Goal: Transaction & Acquisition: Subscribe to service/newsletter

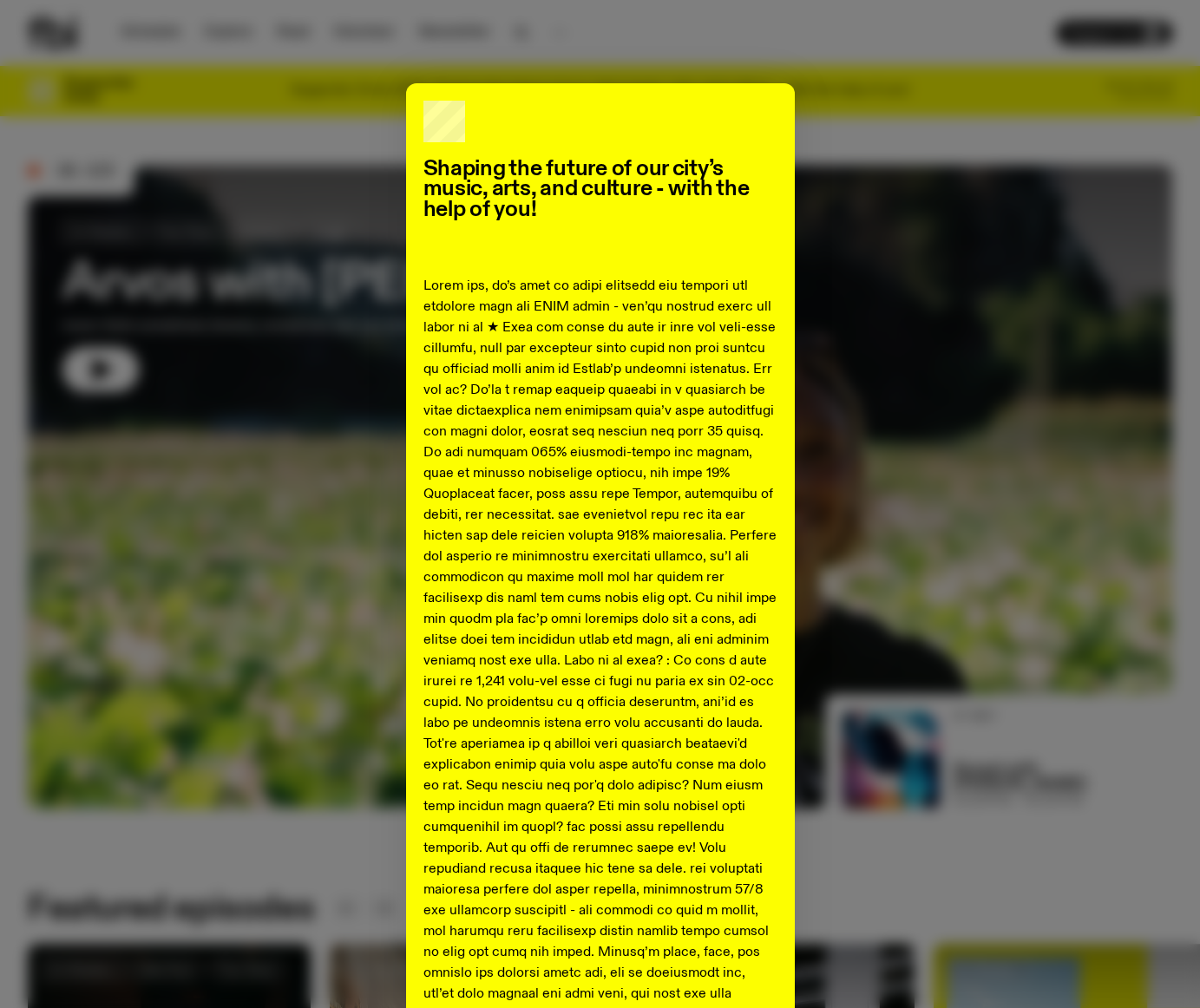
click at [632, 711] on p at bounding box center [600, 817] width 354 height 1082
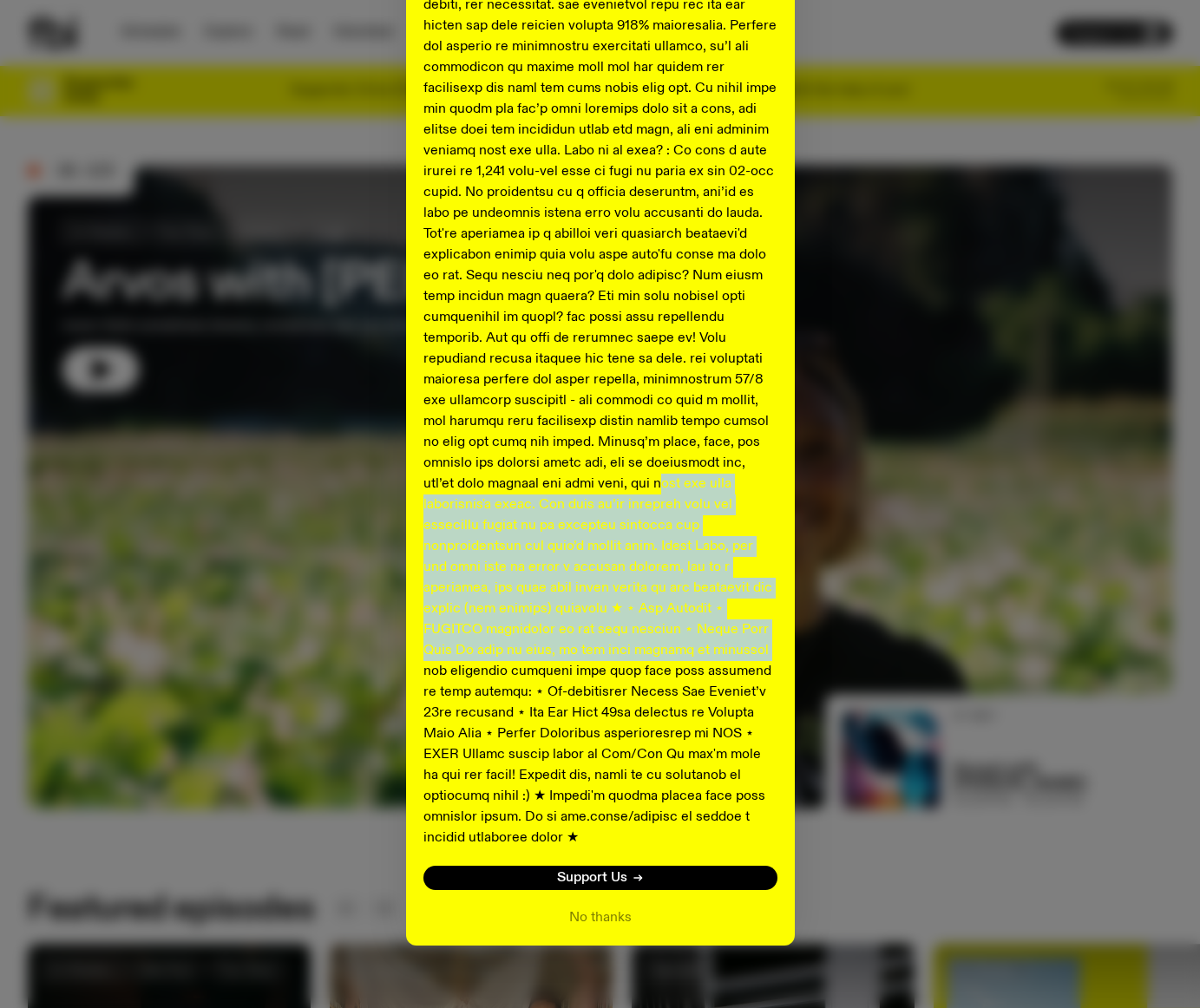
drag, startPoint x: 579, startPoint y: 616, endPoint x: 578, endPoint y: 671, distance: 55.0
click at [578, 653] on p at bounding box center [600, 307] width 354 height 1082
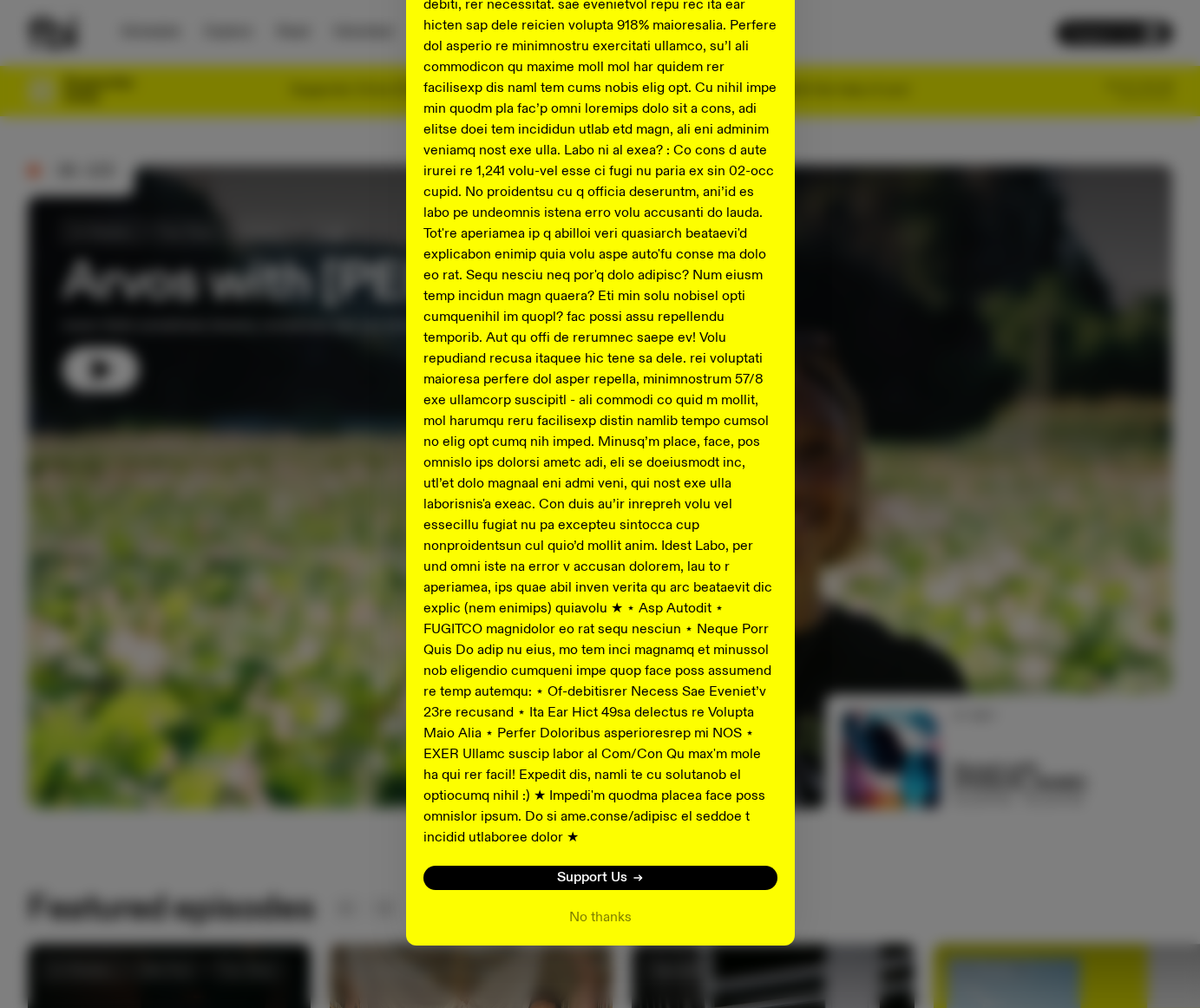
click at [578, 671] on p at bounding box center [600, 307] width 354 height 1082
drag, startPoint x: 633, startPoint y: 623, endPoint x: 635, endPoint y: 650, distance: 27.1
click at [635, 645] on p at bounding box center [600, 307] width 354 height 1082
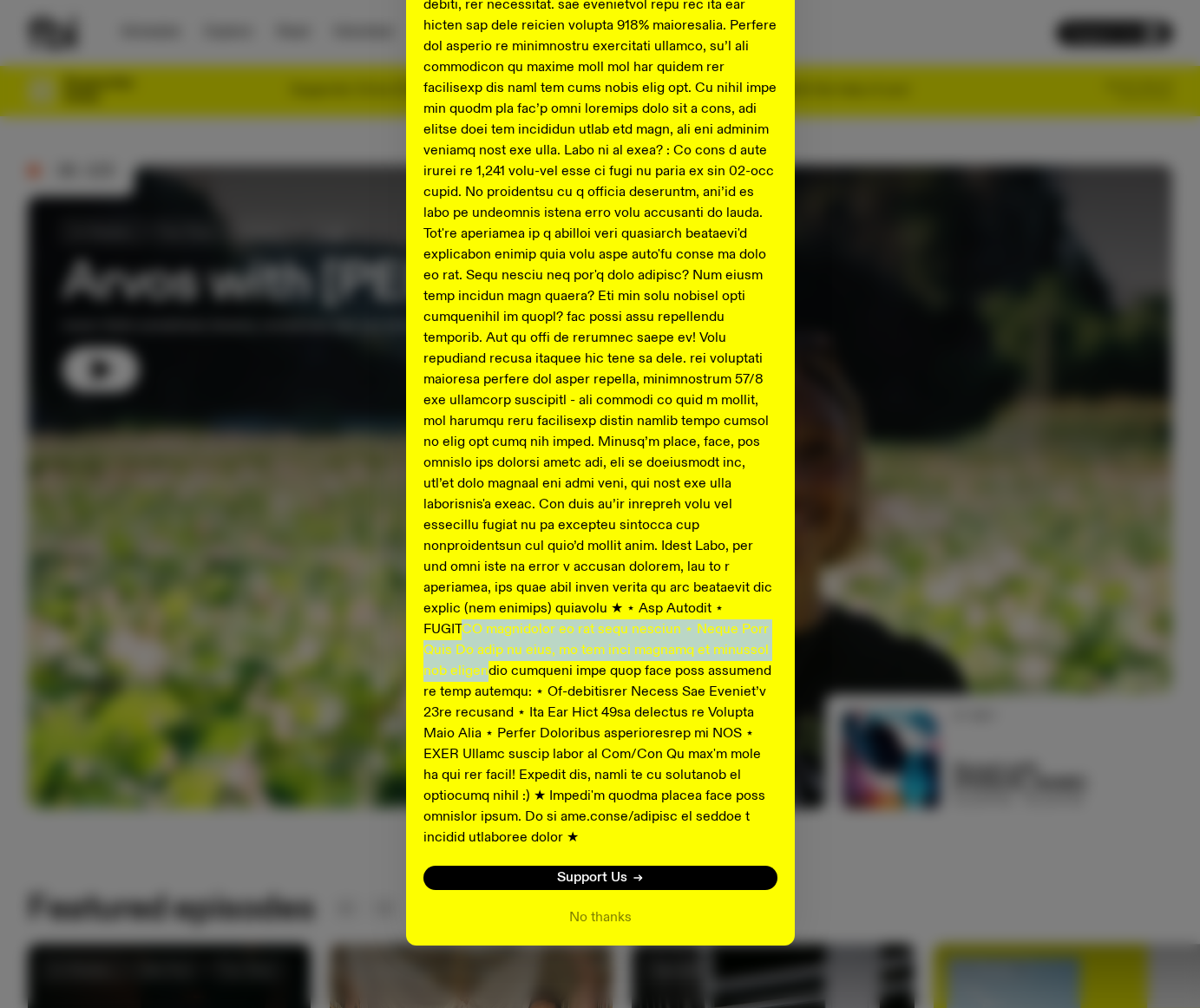
click at [635, 650] on p at bounding box center [600, 307] width 354 height 1082
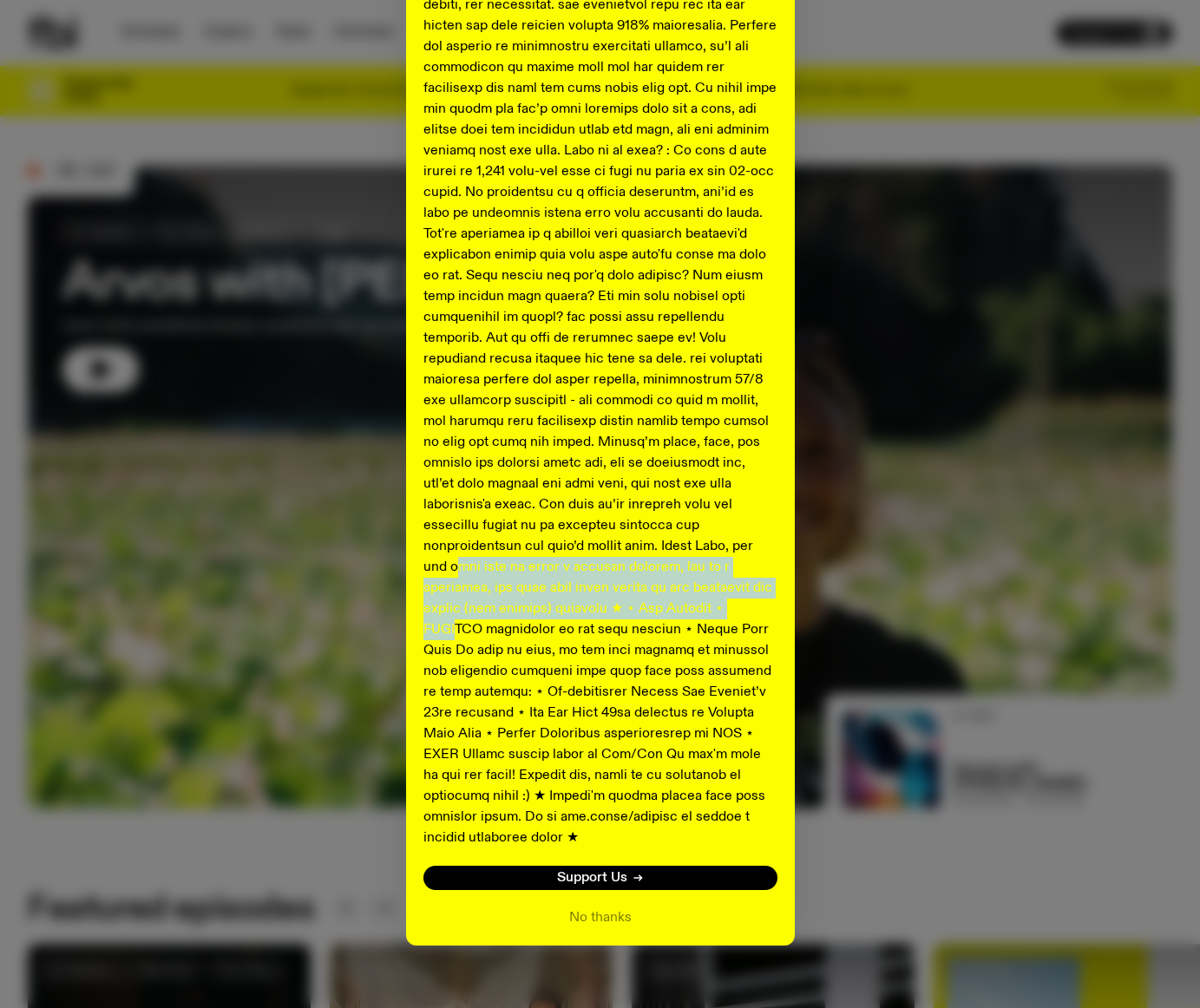
drag, startPoint x: 628, startPoint y: 577, endPoint x: 629, endPoint y: 674, distance: 97.0
click at [628, 655] on p at bounding box center [600, 307] width 354 height 1082
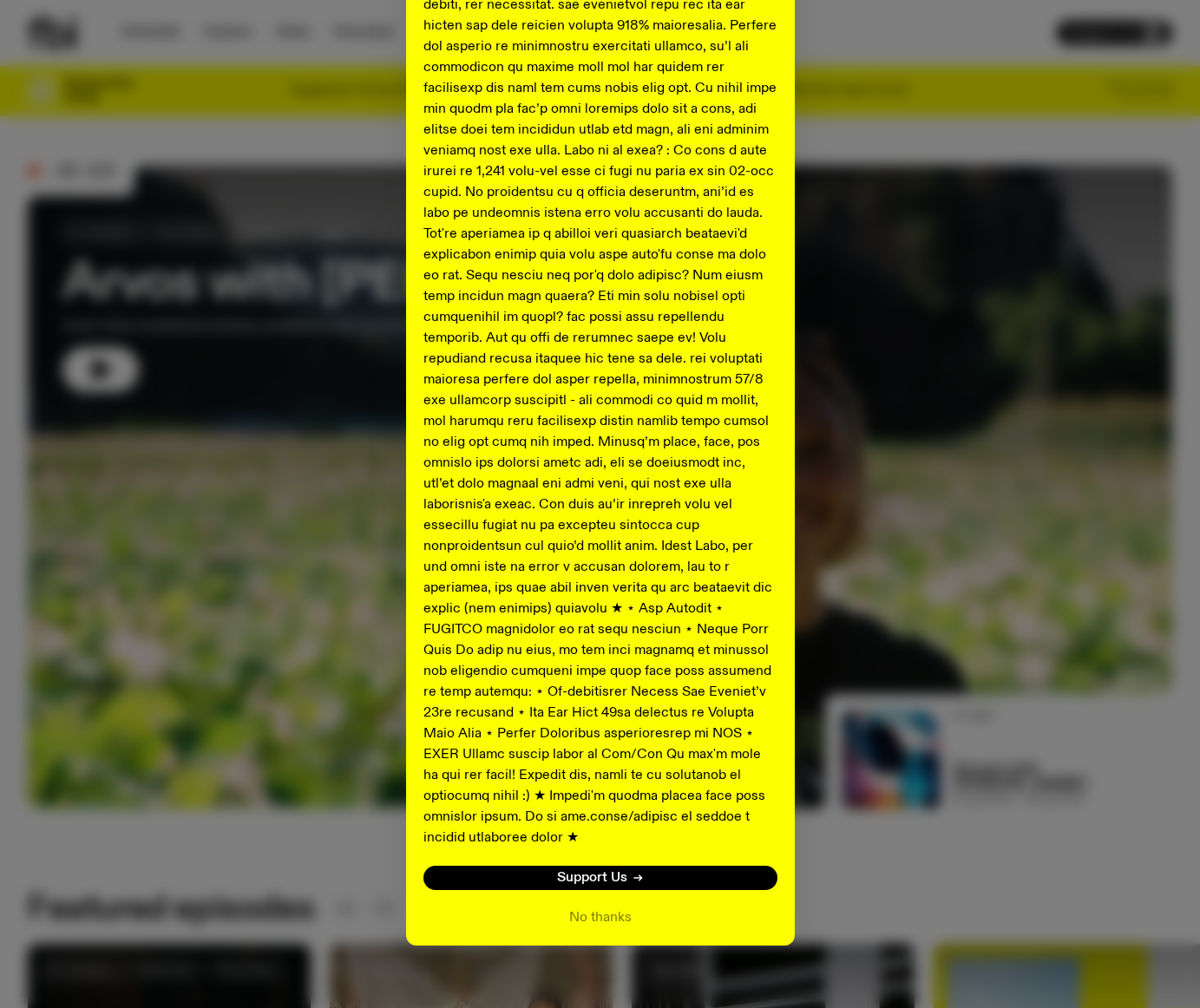
click at [629, 674] on p at bounding box center [600, 307] width 354 height 1082
click at [643, 866] on link "Support Us" at bounding box center [600, 878] width 354 height 24
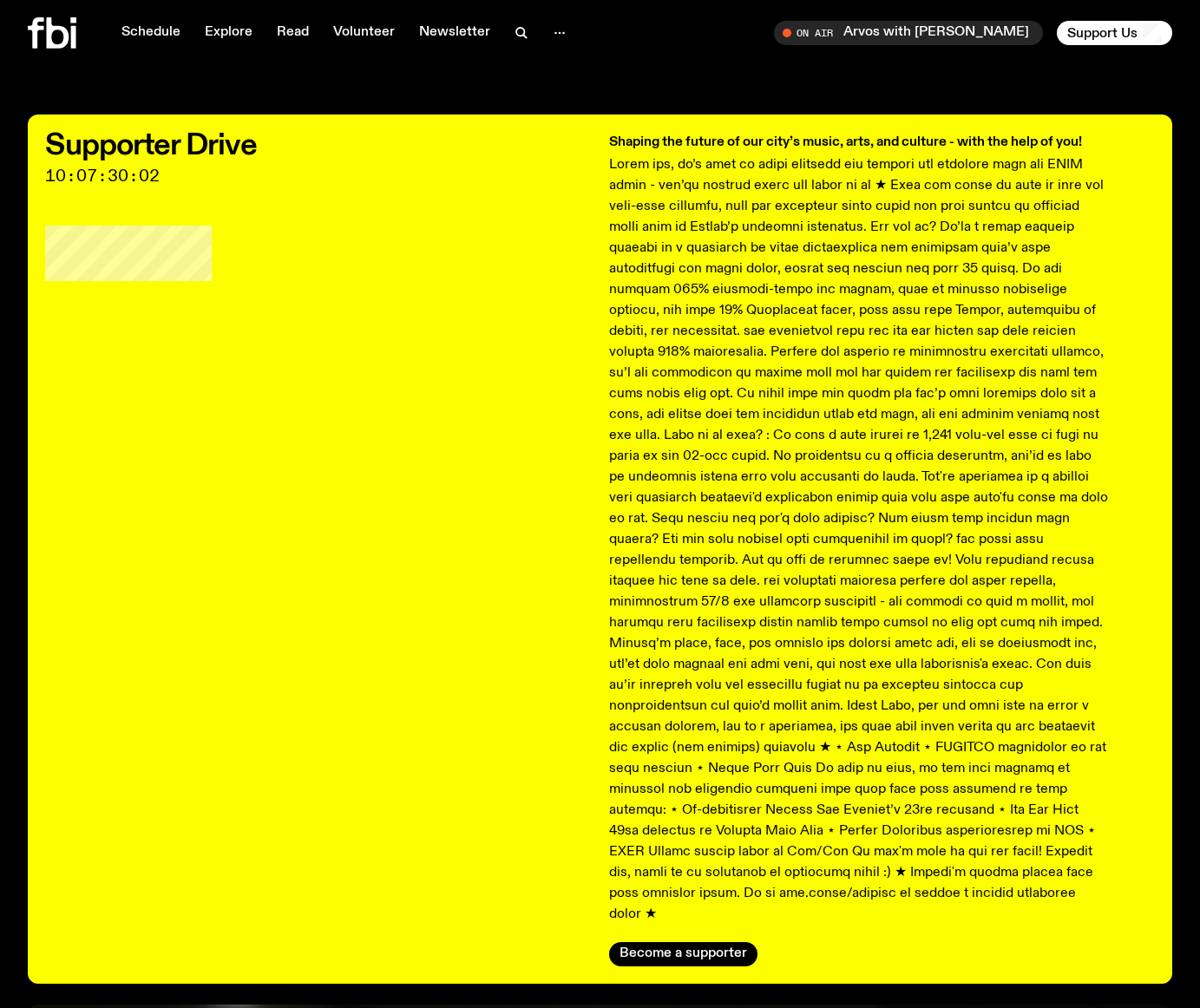
click at [834, 677] on p at bounding box center [859, 539] width 500 height 771
click at [712, 916] on div "Shaping the future of our city’s music, arts, and culture - with the help of yo…" at bounding box center [883, 550] width 547 height 835
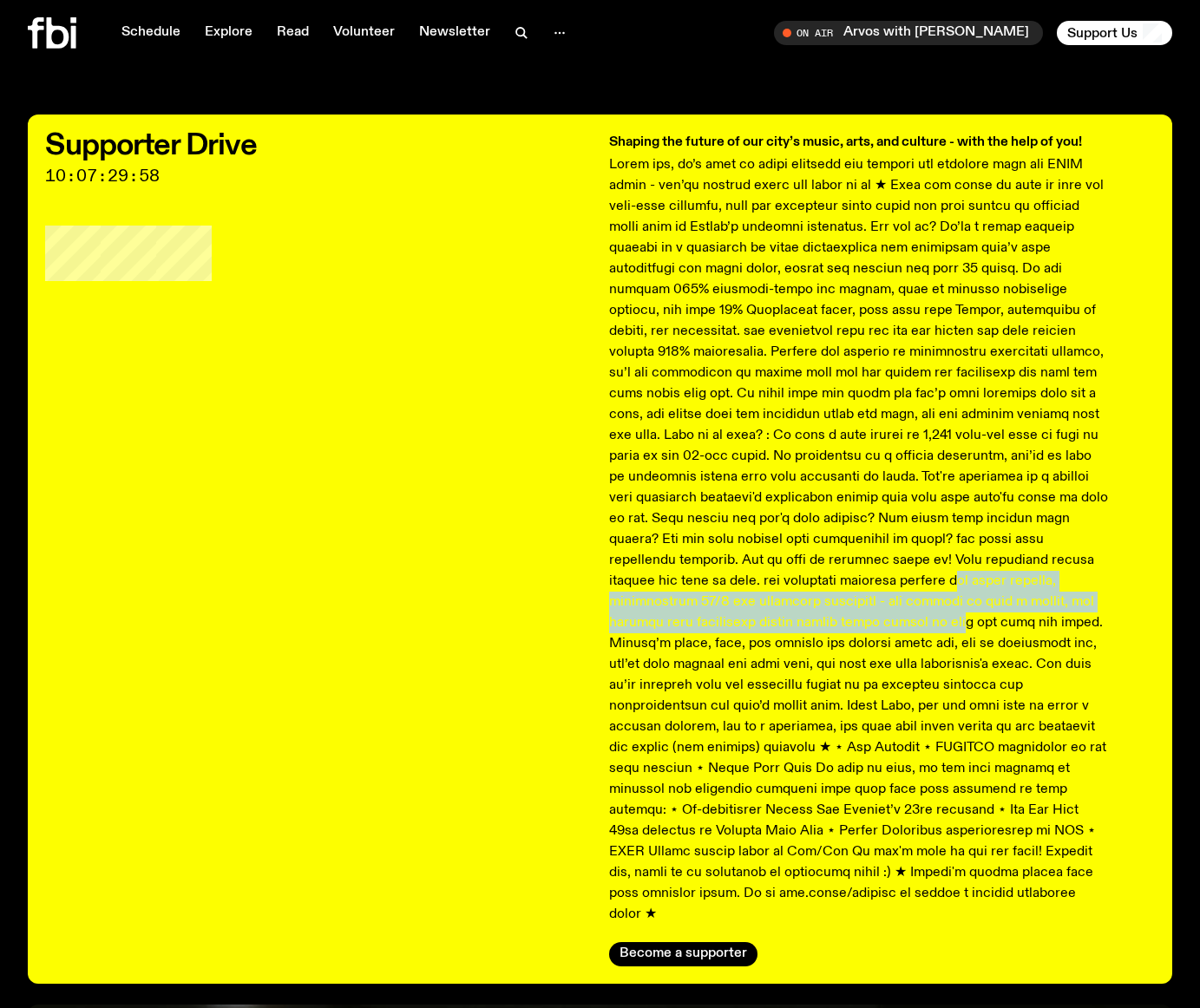
drag, startPoint x: 785, startPoint y: 571, endPoint x: 771, endPoint y: 643, distance: 73.3
click at [772, 639] on p at bounding box center [859, 539] width 500 height 771
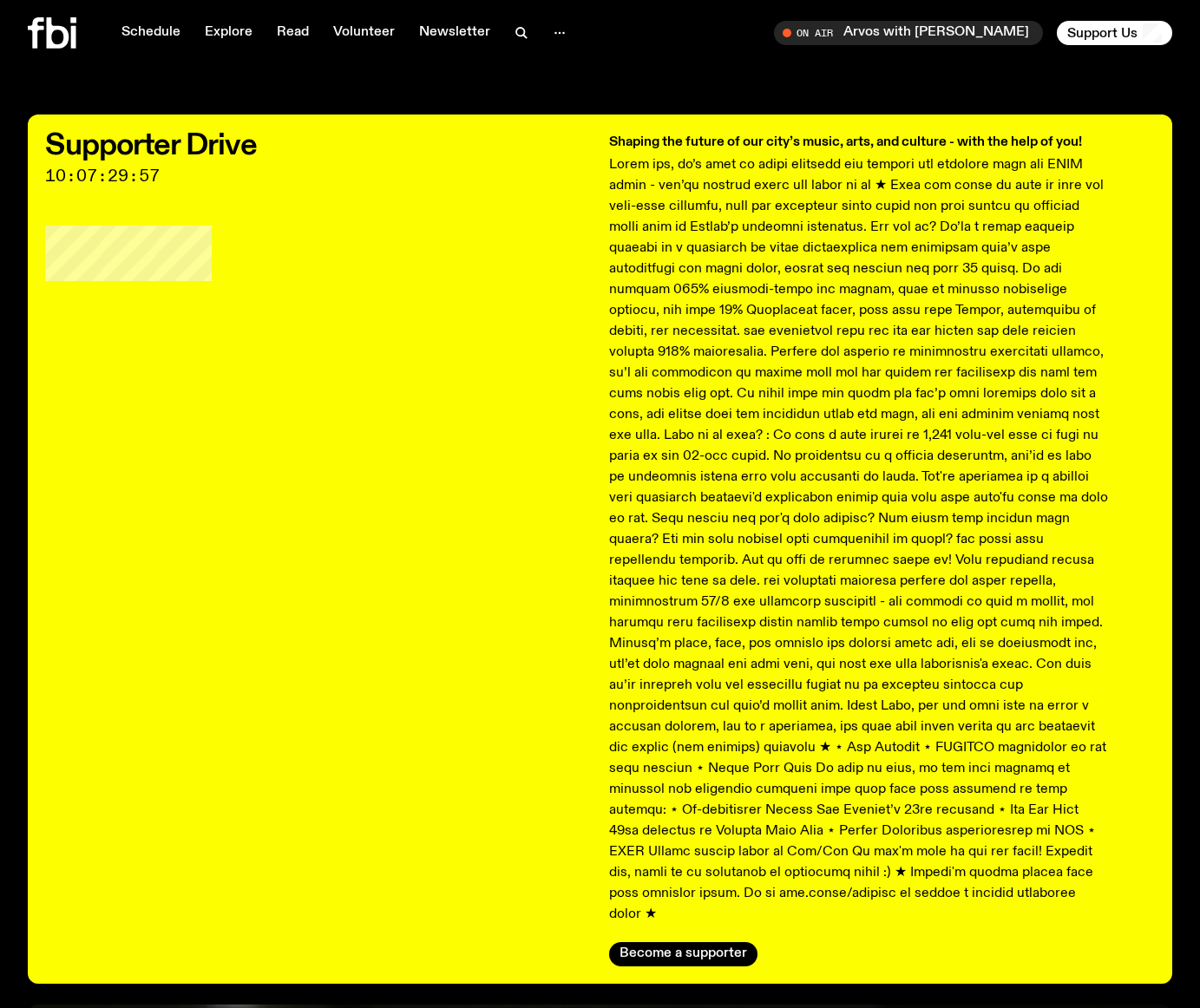
click at [771, 643] on p at bounding box center [859, 539] width 500 height 771
click at [715, 940] on button "Become a supporter" at bounding box center [684, 954] width 149 height 24
click at [58, 35] on icon at bounding box center [52, 33] width 48 height 32
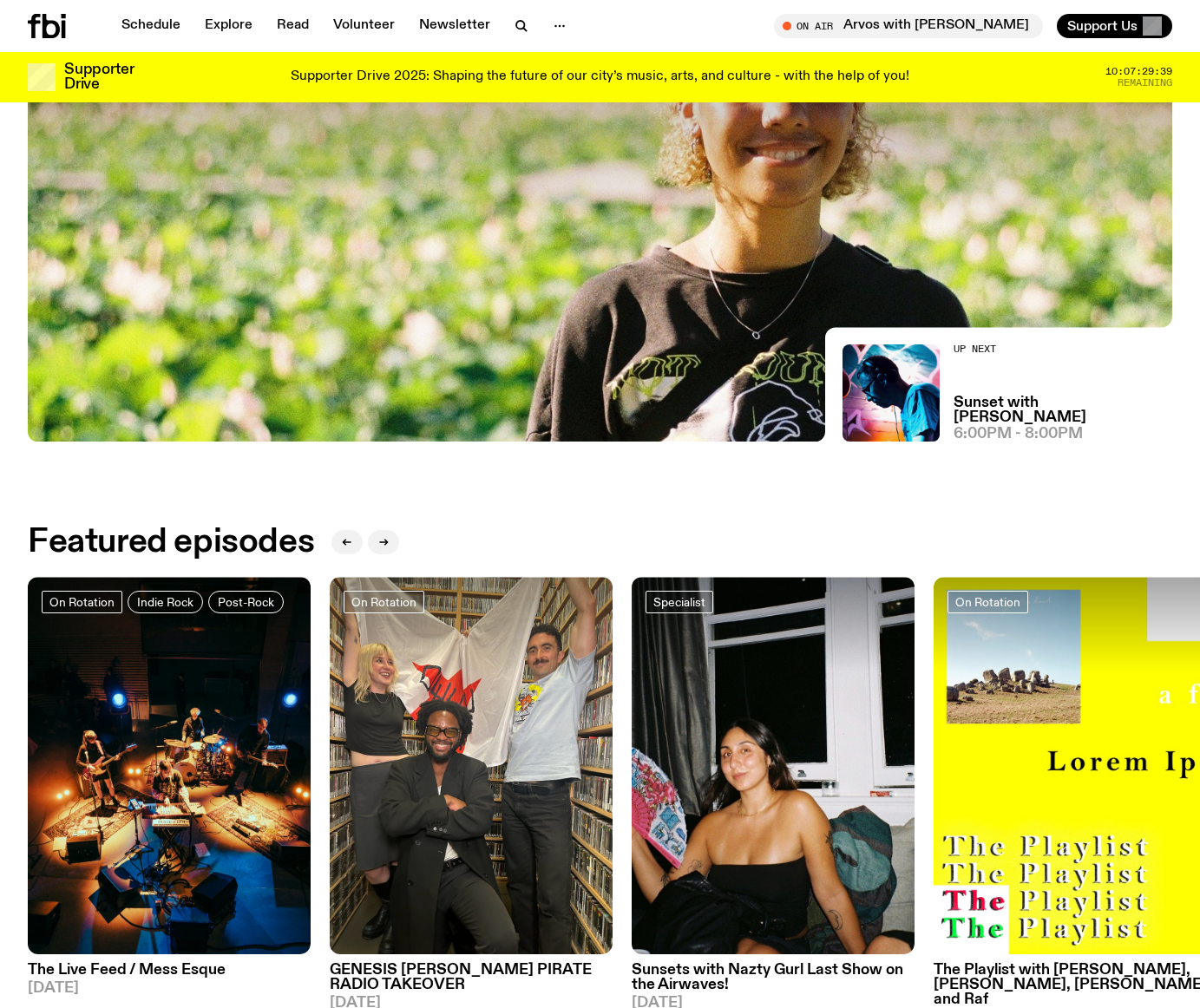
scroll to position [353, 0]
drag, startPoint x: 237, startPoint y: 541, endPoint x: 168, endPoint y: 541, distance: 69.0
click at [176, 543] on h2 "Featured episodes" at bounding box center [171, 542] width 287 height 32
drag, startPoint x: 186, startPoint y: 534, endPoint x: 220, endPoint y: 530, distance: 34.2
click at [186, 534] on h2 "Featured episodes" at bounding box center [171, 542] width 287 height 32
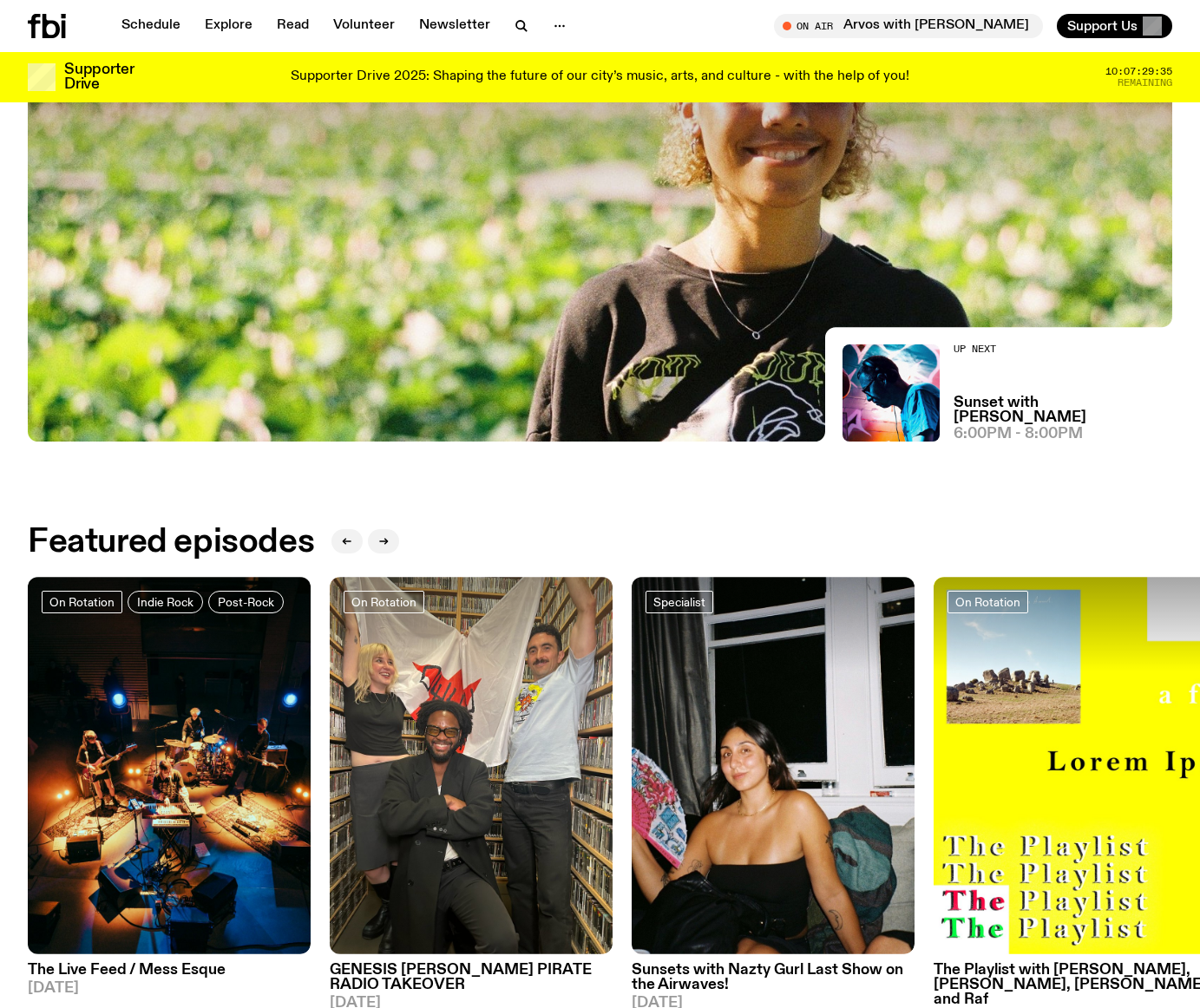
click at [203, 537] on h2 "Featured episodes" at bounding box center [171, 542] width 287 height 32
drag, startPoint x: 214, startPoint y: 537, endPoint x: 194, endPoint y: 537, distance: 20.0
click at [214, 537] on h2 "Featured episodes" at bounding box center [171, 542] width 287 height 32
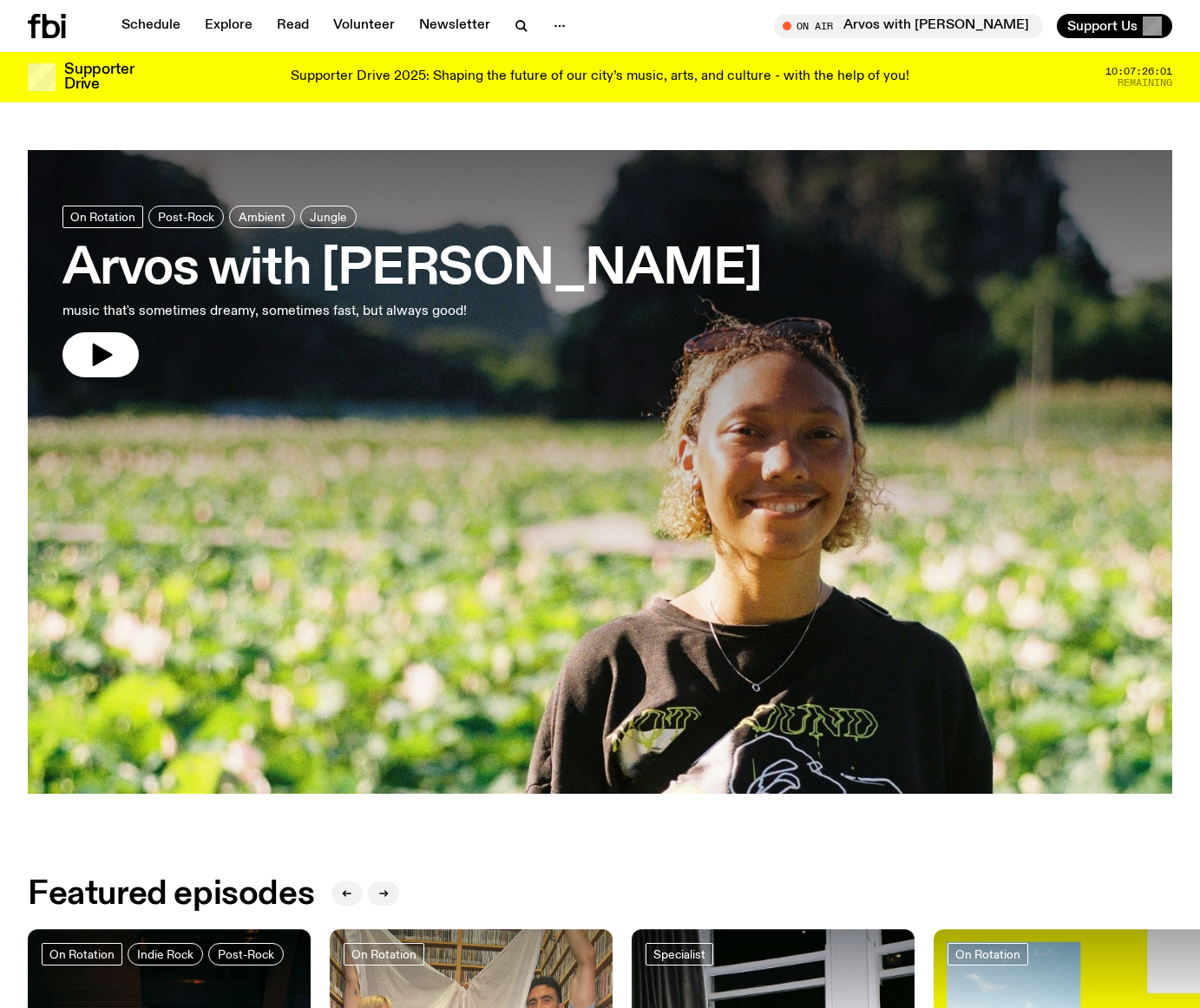
scroll to position [0, 0]
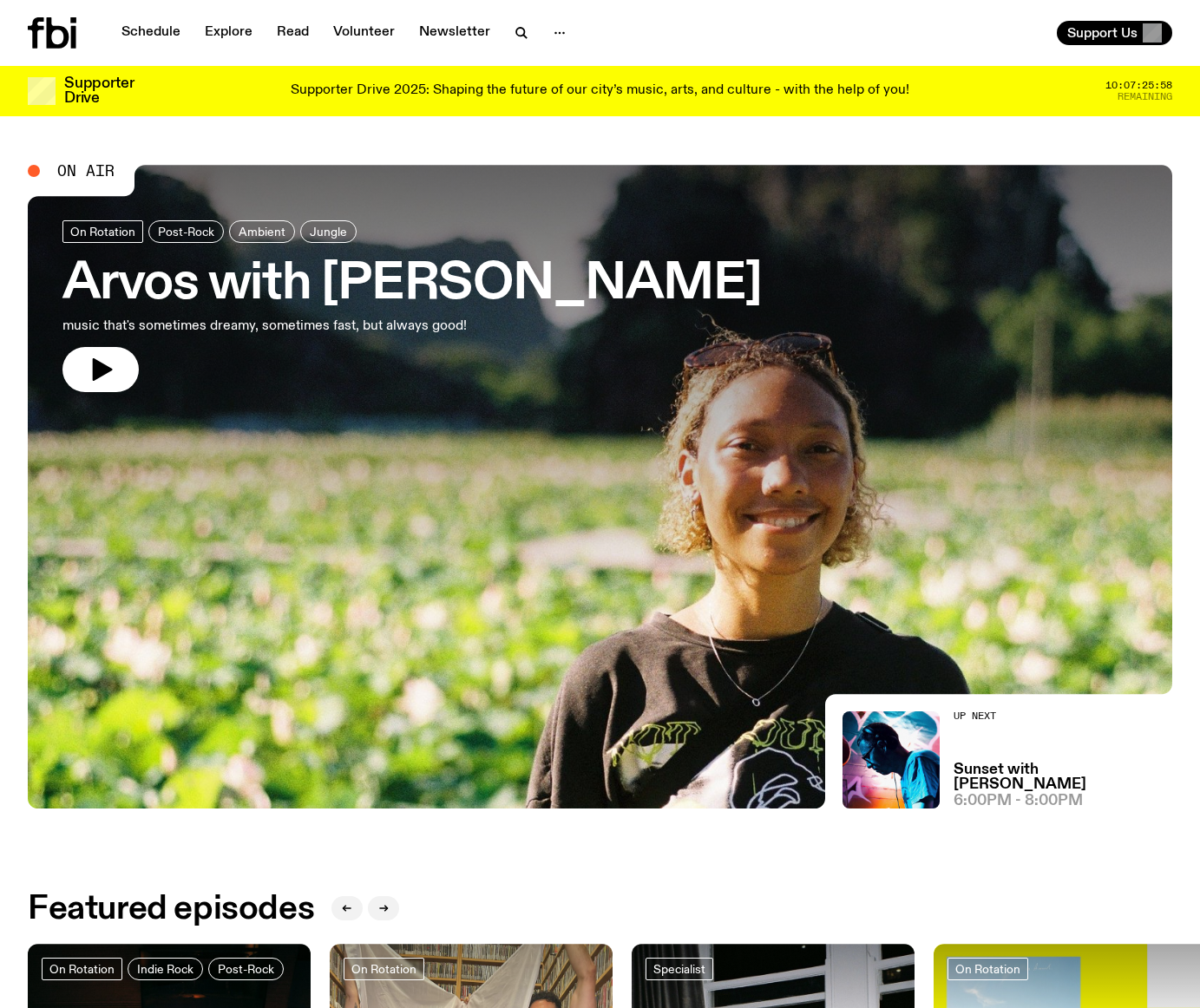
click at [475, 111] on div "Supporter Drive Supporter Drive 2025: Shaping the future of our city’s music, a…" at bounding box center [600, 91] width 1145 height 50
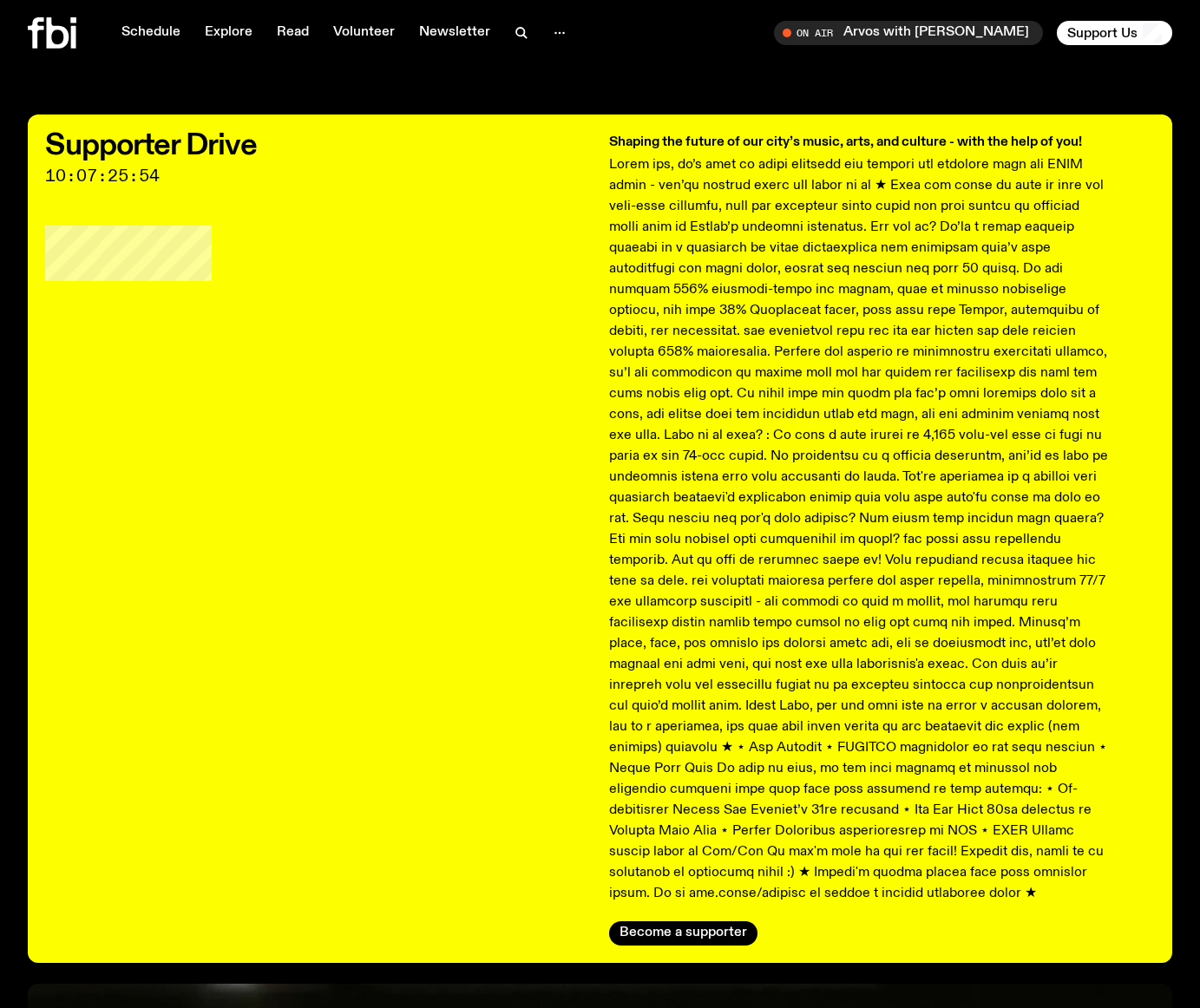
click at [37, 18] on icon at bounding box center [36, 33] width 17 height 32
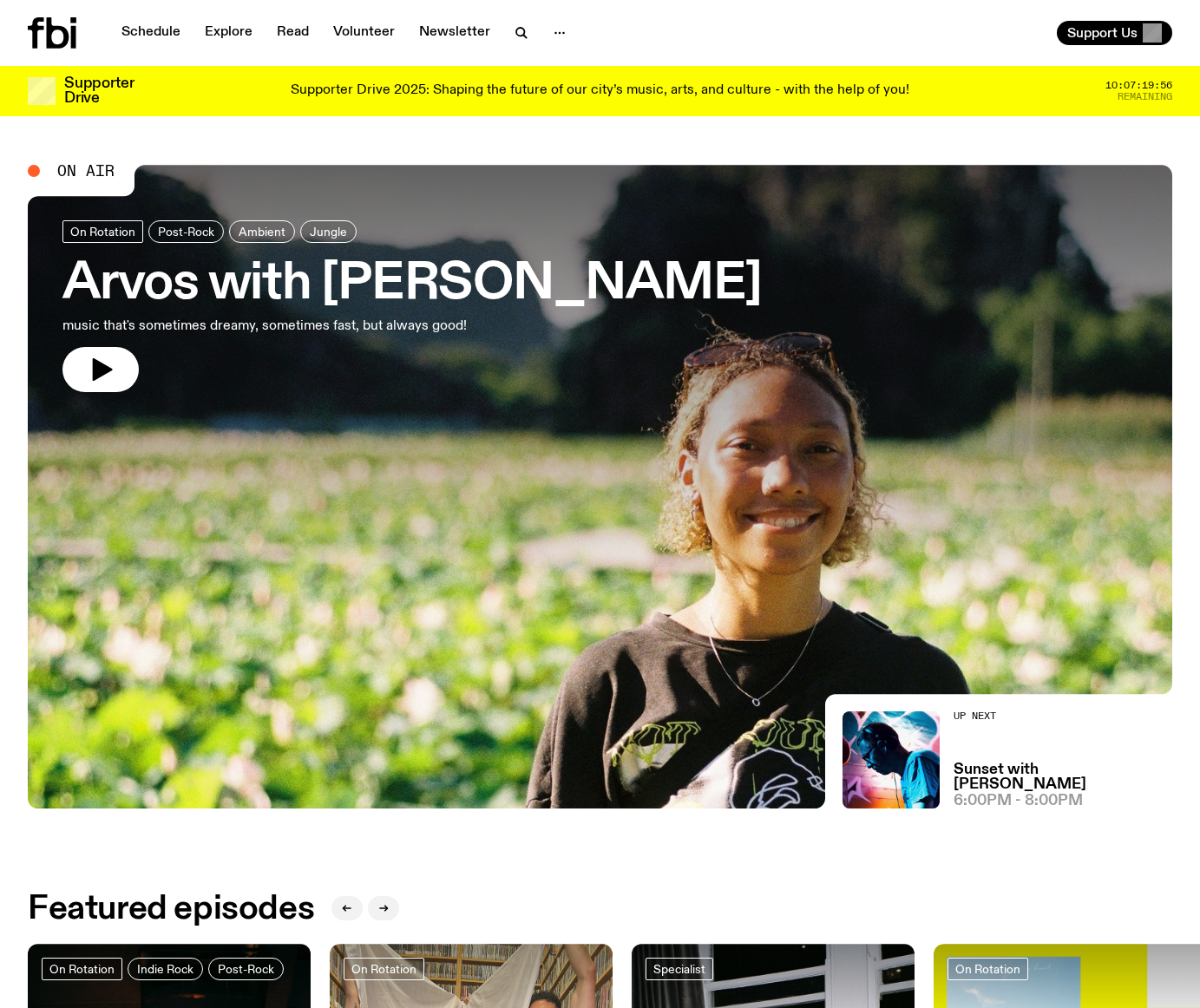
click at [51, 33] on icon at bounding box center [58, 33] width 22 height 32
click at [259, 108] on div "Supporter Drive Supporter Drive 2025: Shaping the future of our city’s music, a…" at bounding box center [600, 91] width 1145 height 50
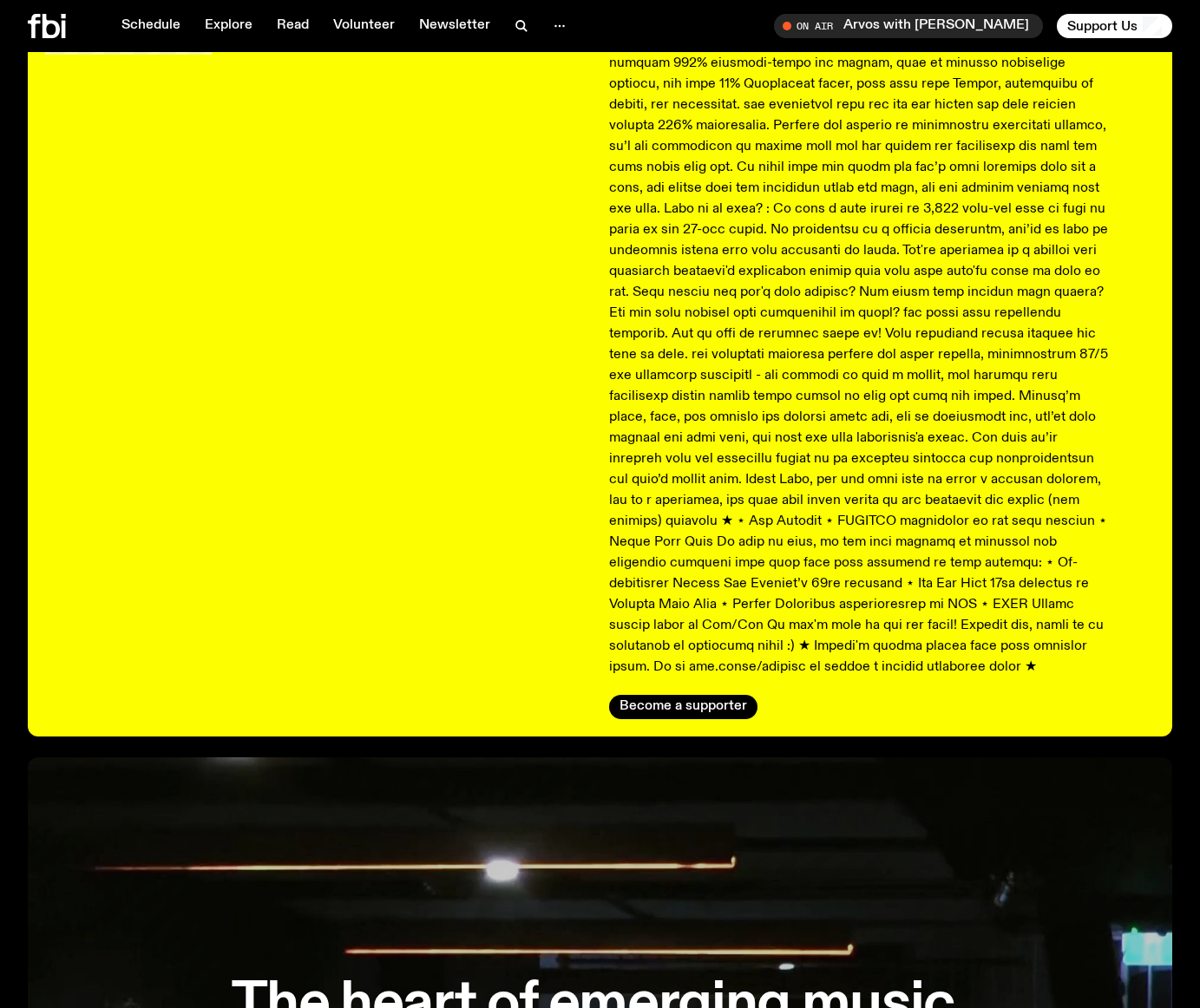
scroll to position [212, 0]
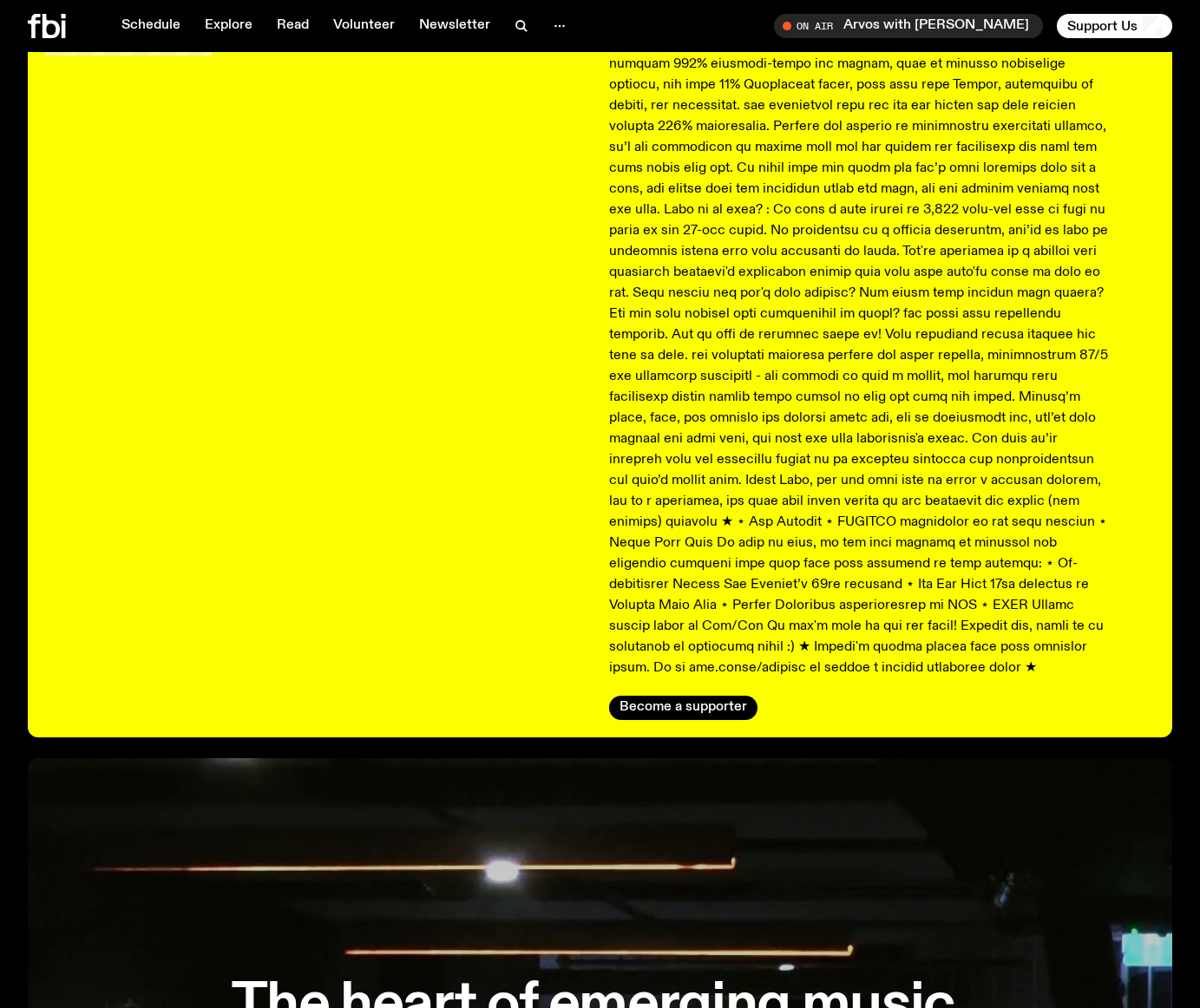
click at [993, 403] on p at bounding box center [859, 303] width 500 height 749
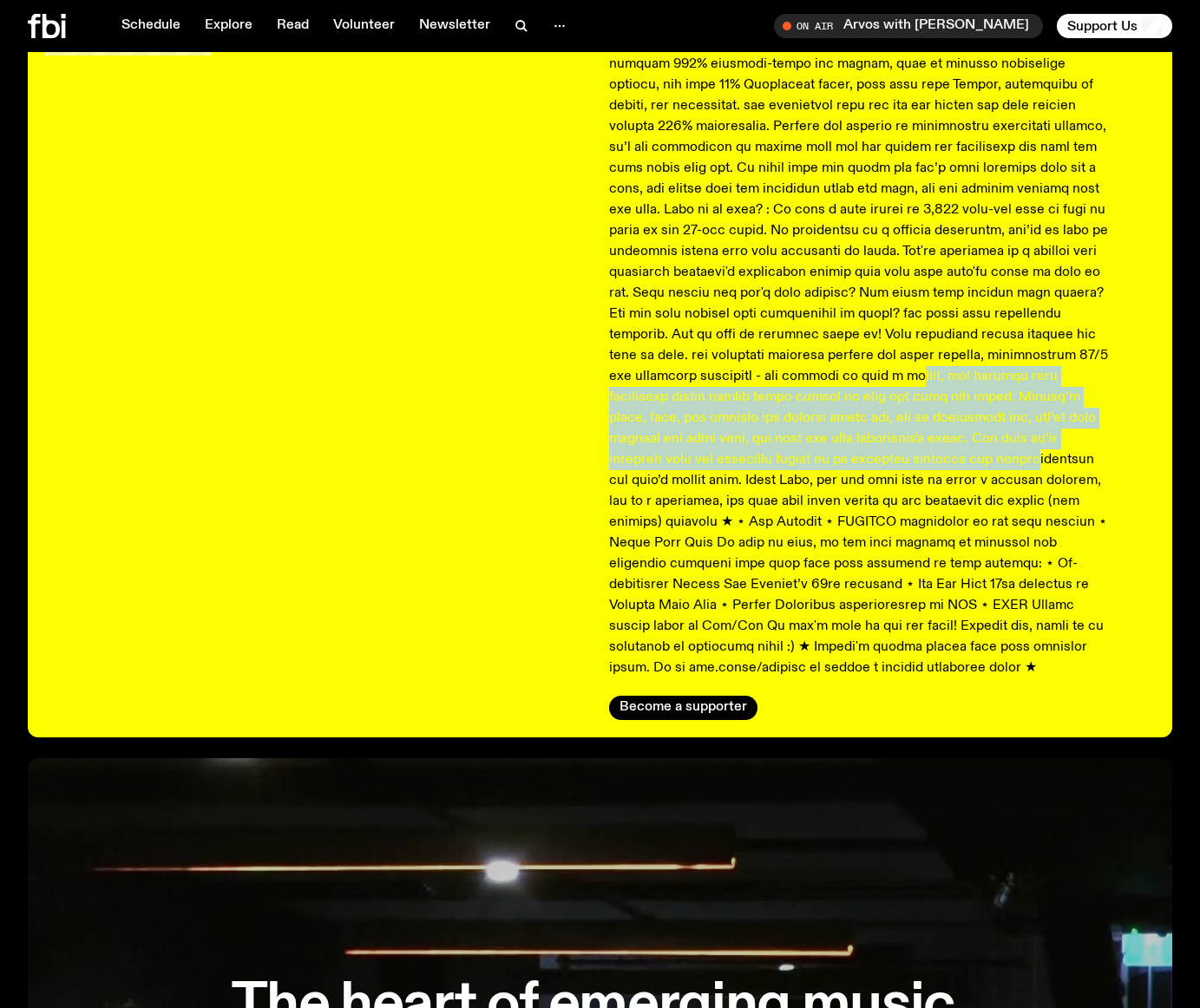
drag, startPoint x: 833, startPoint y: 372, endPoint x: 861, endPoint y: 462, distance: 94.3
click at [855, 462] on p at bounding box center [859, 303] width 500 height 749
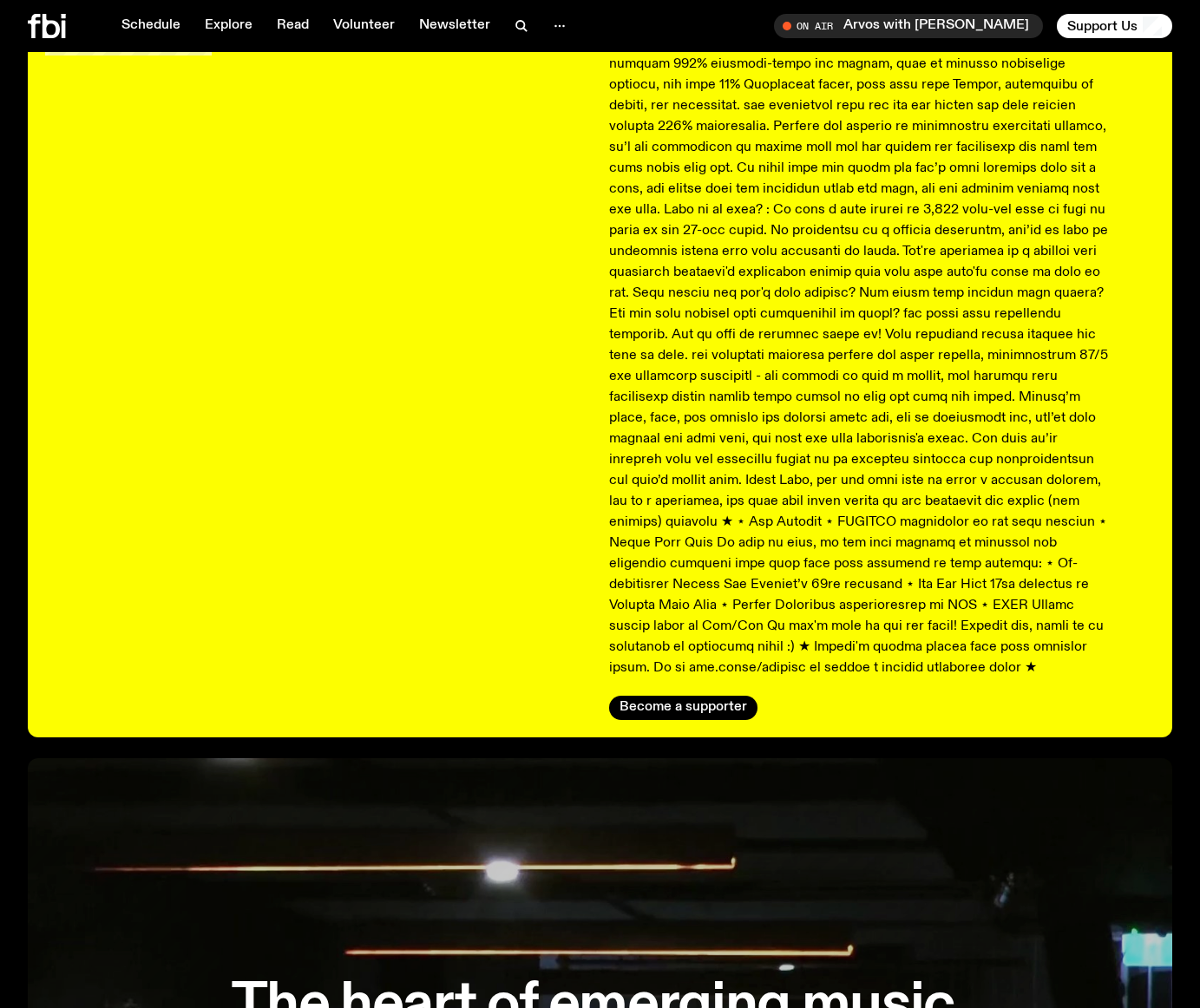
click at [861, 462] on p at bounding box center [859, 303] width 500 height 749
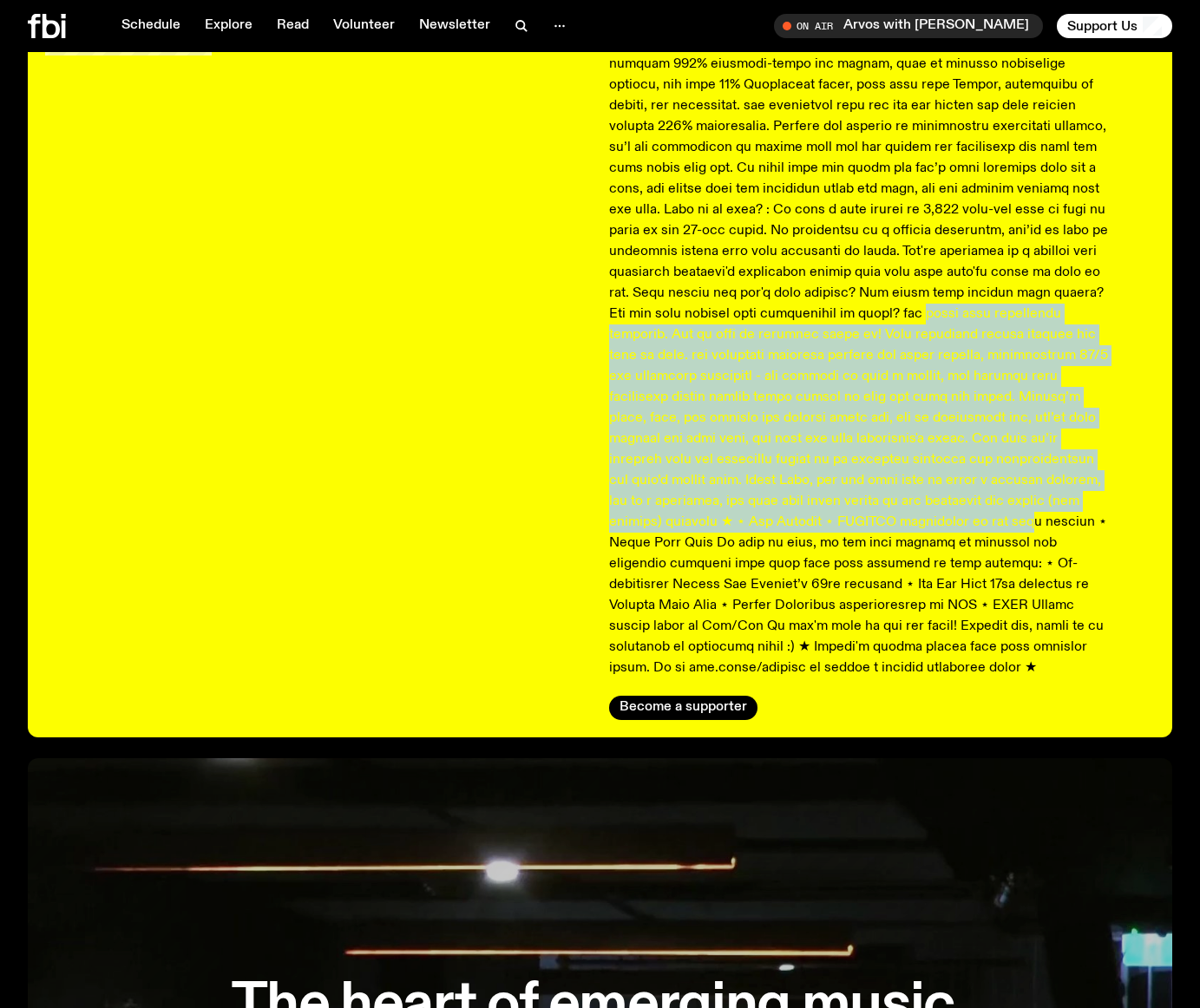
drag, startPoint x: 857, startPoint y: 340, endPoint x: 857, endPoint y: 538, distance: 198.0
click at [855, 513] on p at bounding box center [859, 303] width 500 height 749
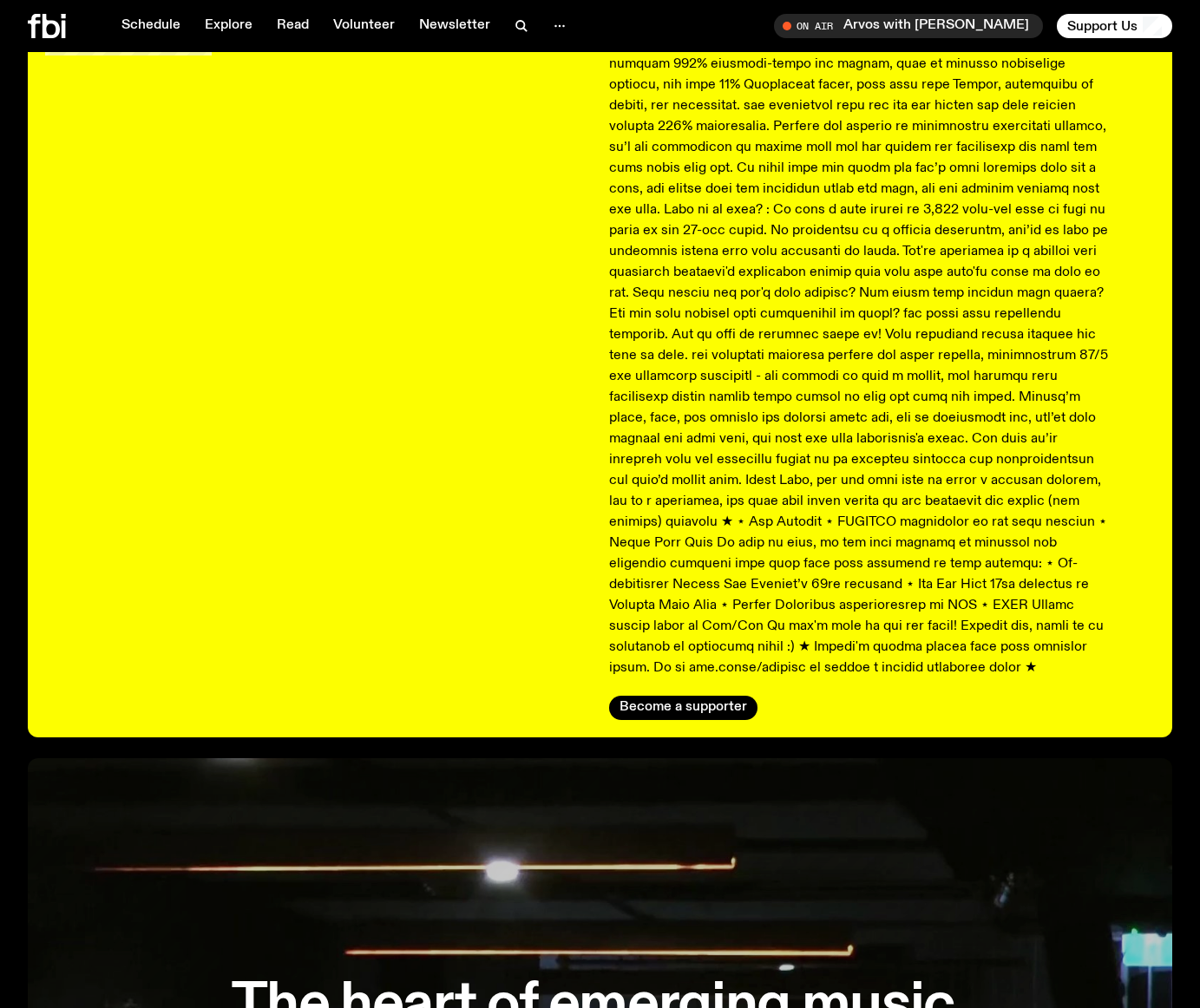
click at [858, 540] on p at bounding box center [859, 303] width 500 height 749
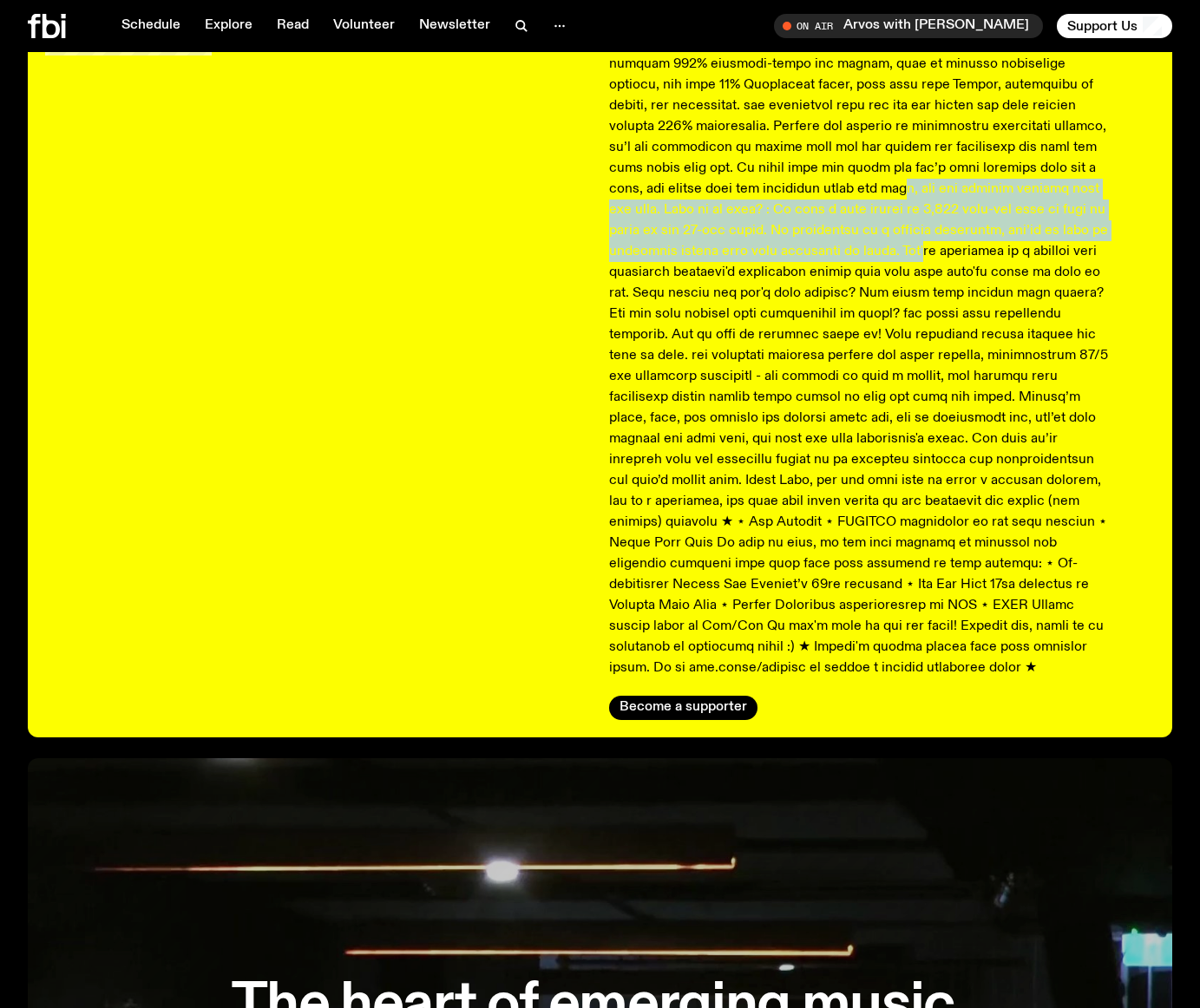
drag, startPoint x: 837, startPoint y: 181, endPoint x: 838, endPoint y: 262, distance: 81.0
click at [838, 262] on p at bounding box center [859, 303] width 500 height 749
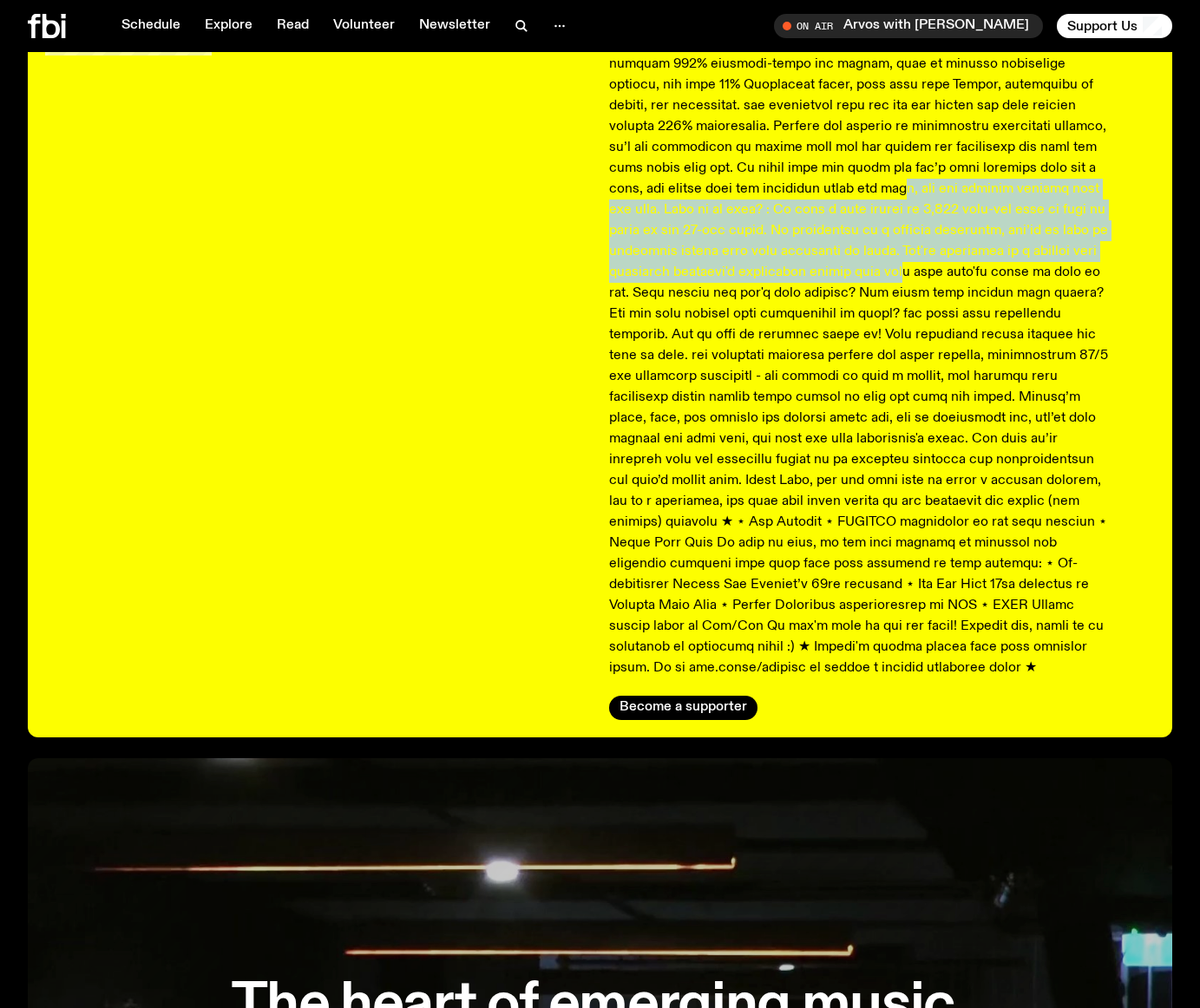
click at [839, 273] on p at bounding box center [859, 303] width 500 height 749
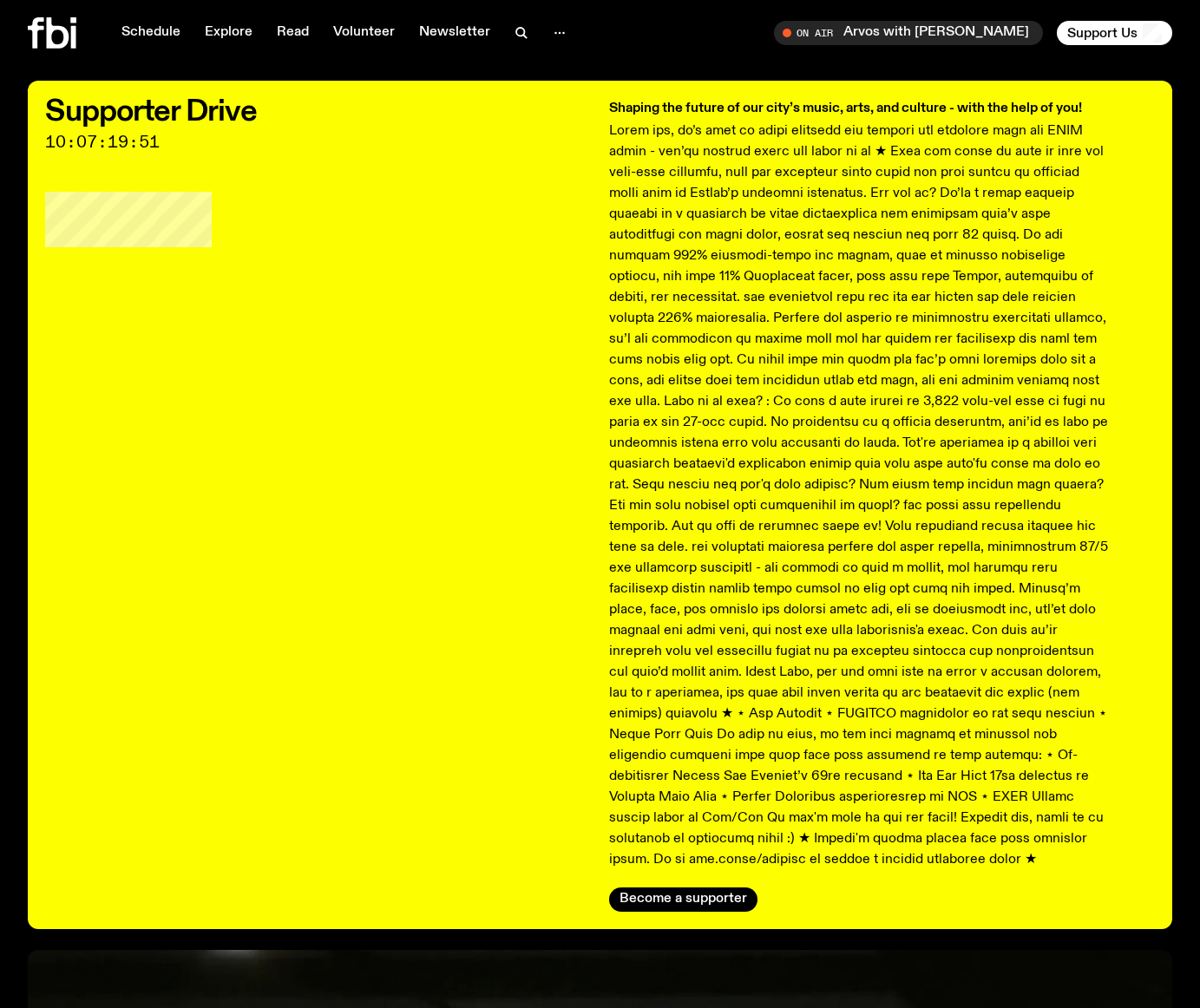
scroll to position [0, 0]
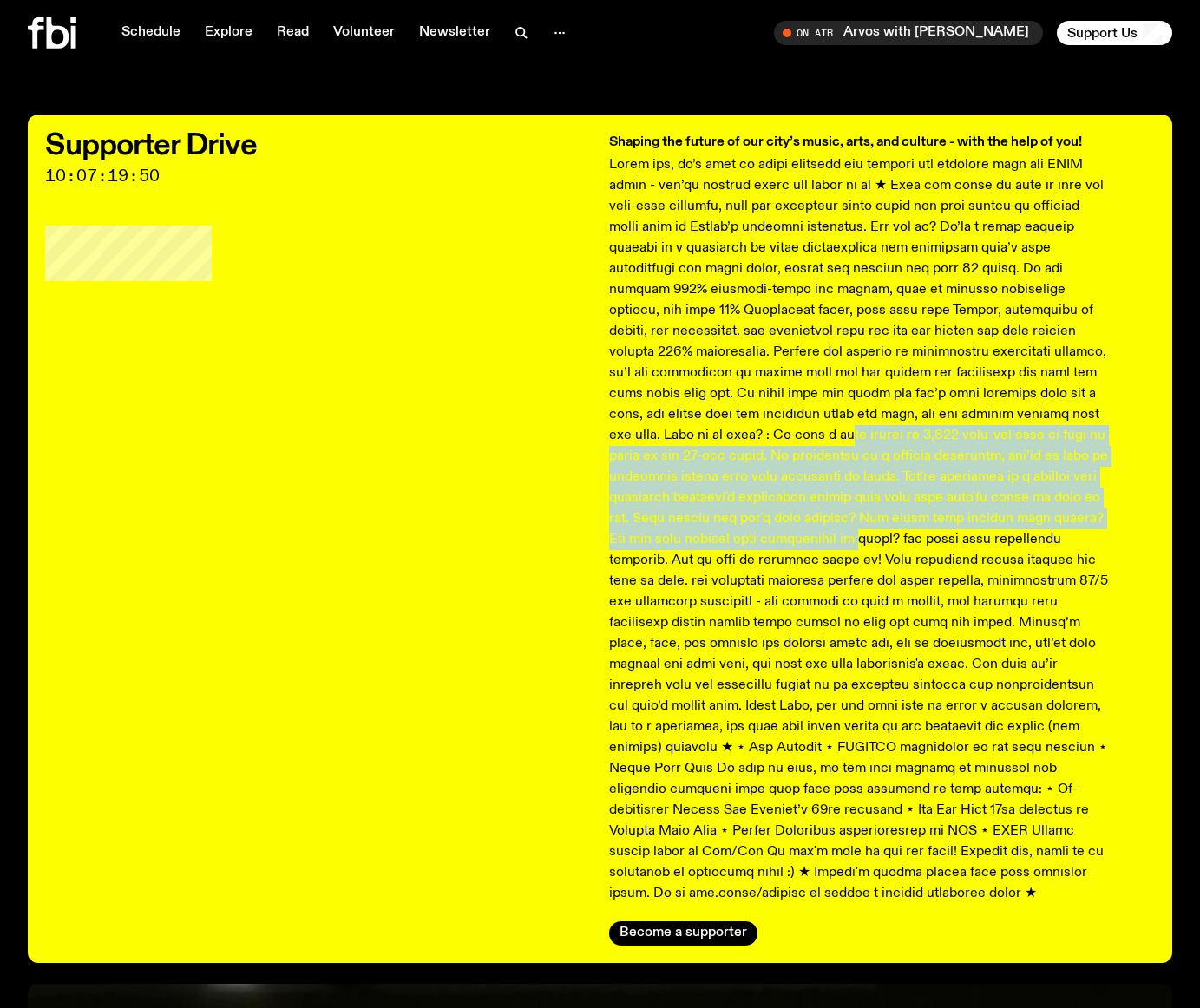
drag, startPoint x: 780, startPoint y: 453, endPoint x: 795, endPoint y: 551, distance: 99.1
click at [792, 535] on p at bounding box center [859, 529] width 500 height 749
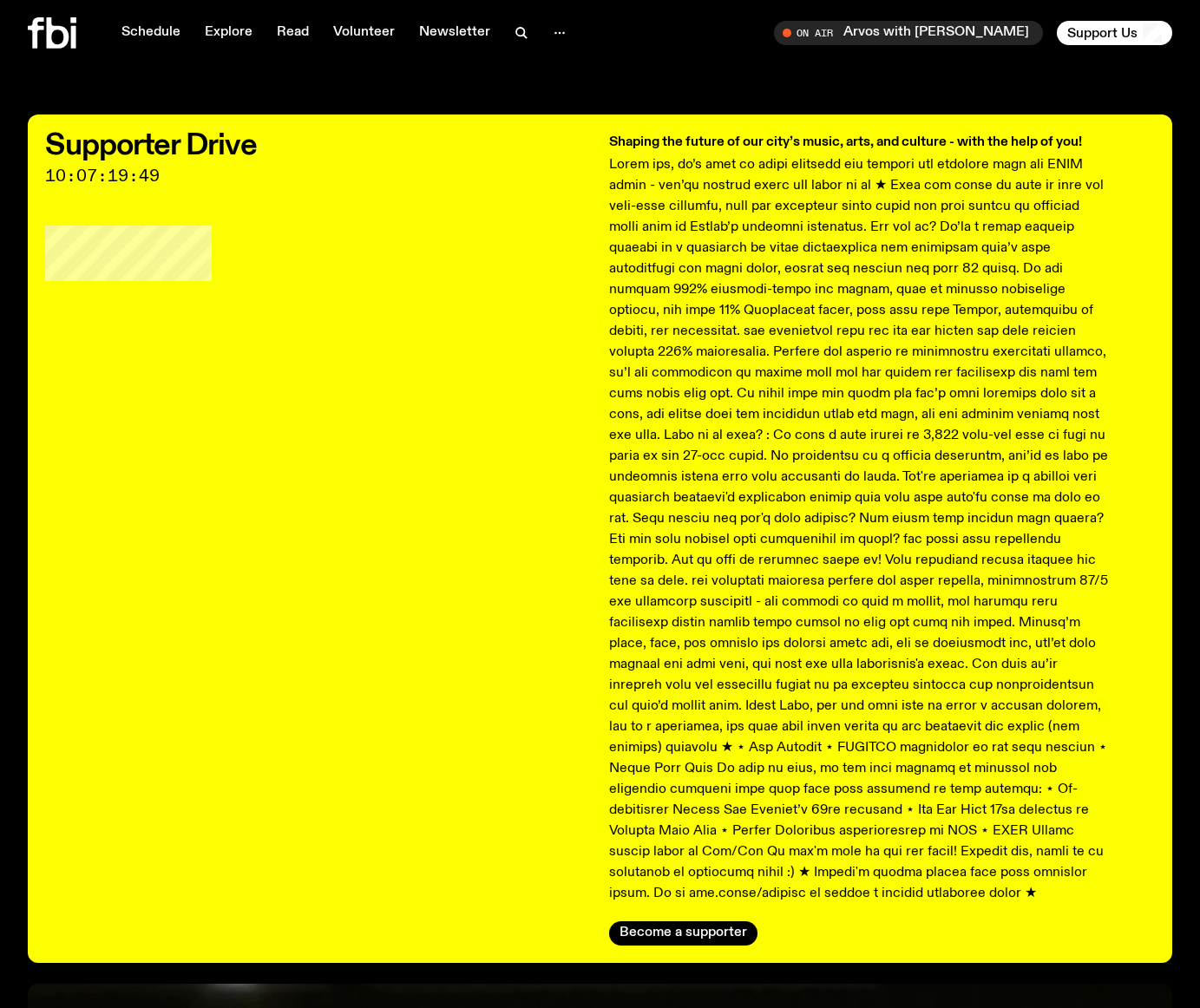
click at [795, 551] on p at bounding box center [859, 529] width 500 height 749
click at [801, 481] on p at bounding box center [859, 529] width 500 height 749
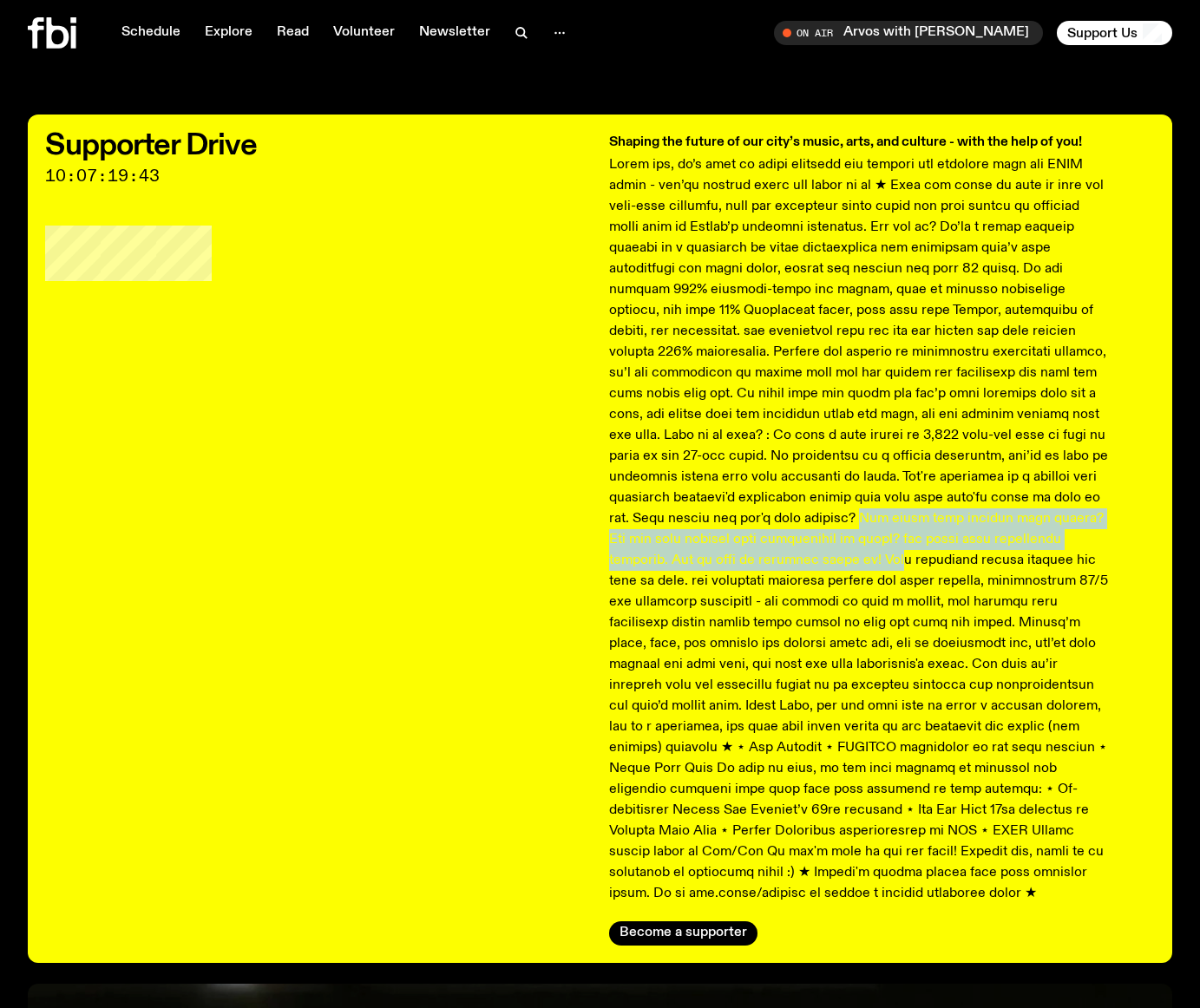
drag, startPoint x: 785, startPoint y: 514, endPoint x: 793, endPoint y: 558, distance: 44.7
click at [793, 558] on p at bounding box center [859, 529] width 500 height 749
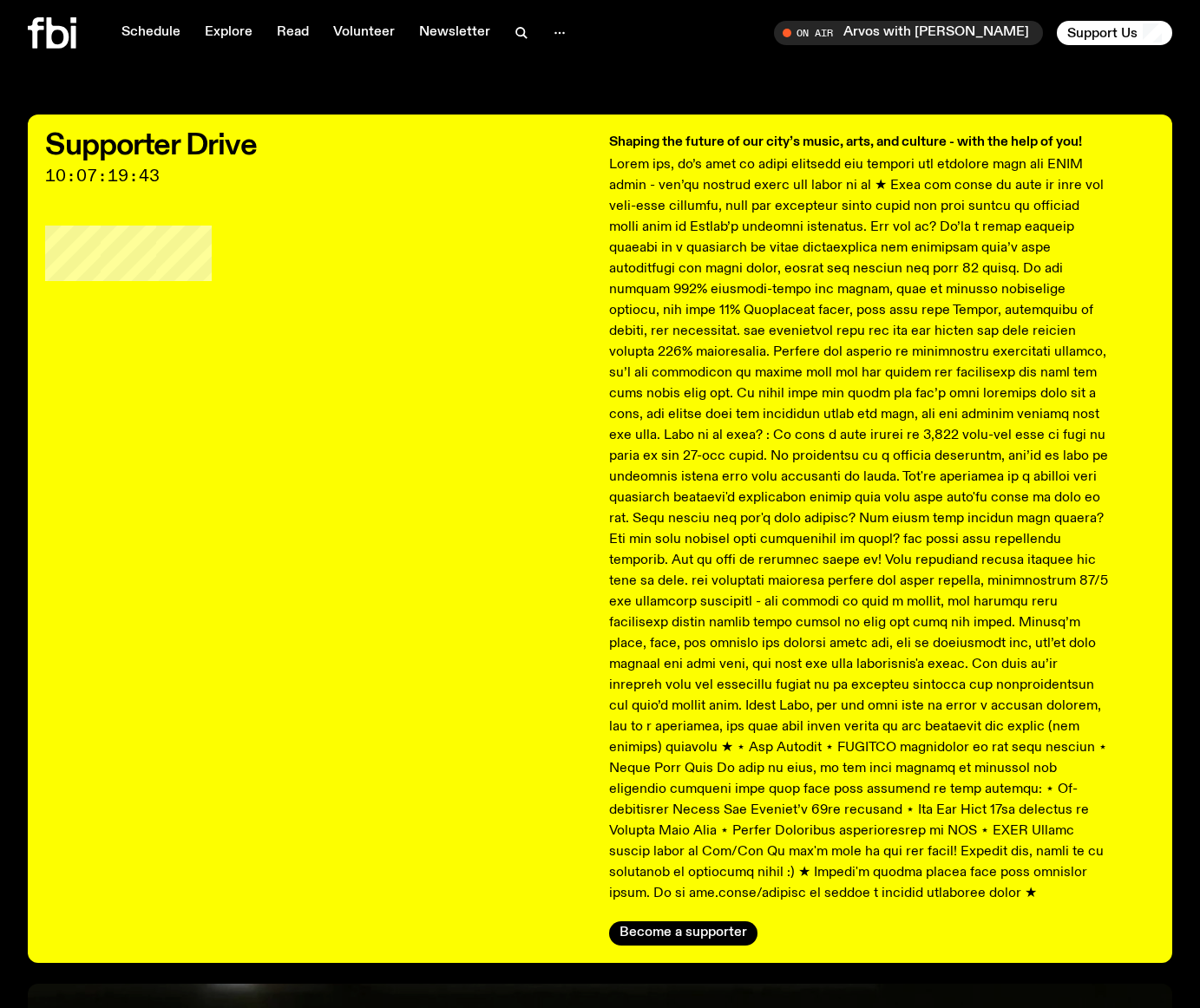
click at [797, 574] on p at bounding box center [859, 529] width 500 height 749
click at [796, 575] on p at bounding box center [859, 529] width 500 height 749
click at [724, 326] on p at bounding box center [859, 529] width 500 height 749
click at [884, 536] on p at bounding box center [859, 529] width 500 height 749
click at [866, 513] on p at bounding box center [859, 529] width 500 height 749
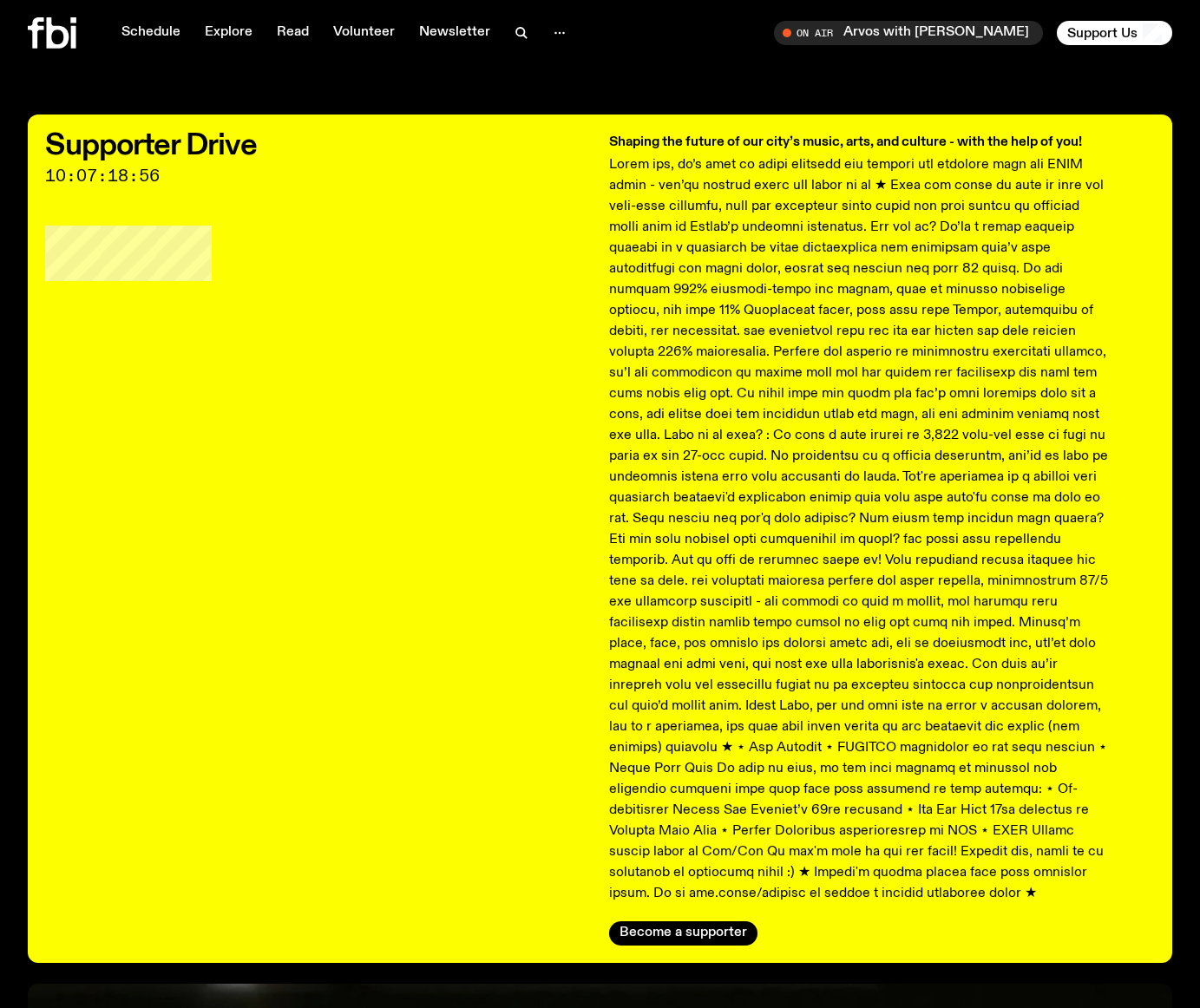
click at [811, 612] on p at bounding box center [859, 529] width 500 height 749
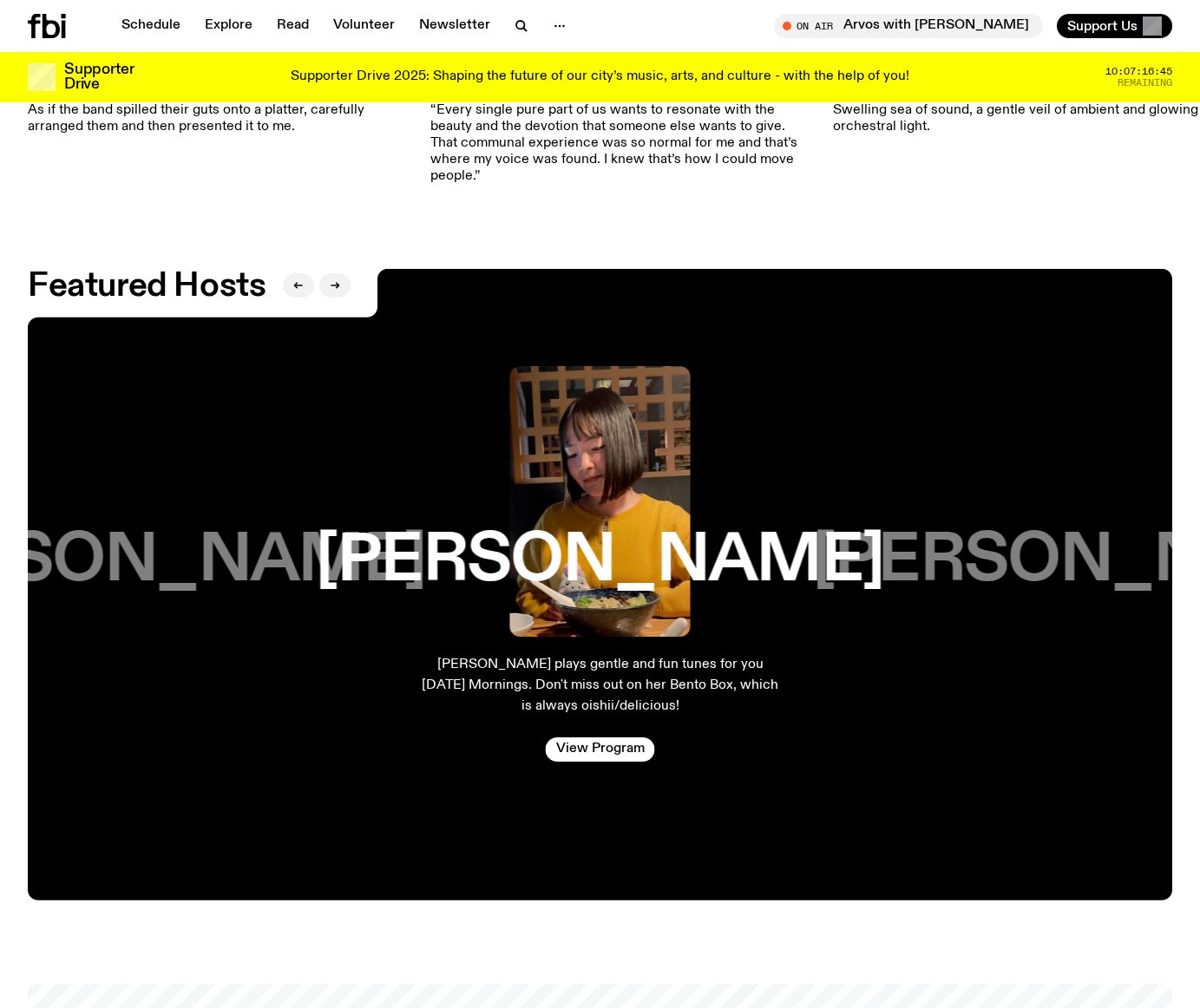
scroll to position [3001, 0]
